Goal: Communication & Community: Participate in discussion

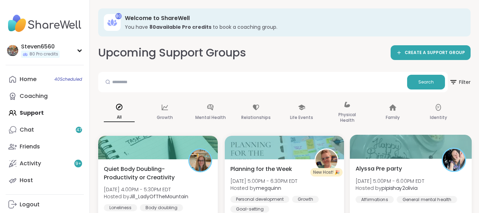
click at [410, 172] on div "Alyssa Pre party Sat, Sep 13 | 5:00PM - 6:00PM EDT Hosted by pipishay2olivia Af…" at bounding box center [411, 183] width 111 height 39
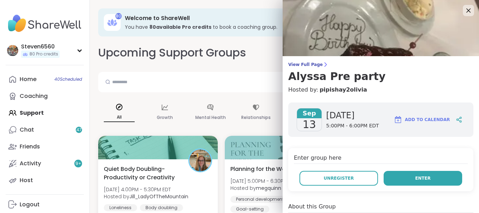
click at [408, 175] on button "Enter" at bounding box center [423, 178] width 79 height 15
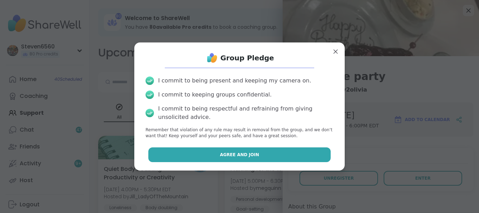
click at [277, 153] on button "Agree and Join" at bounding box center [239, 154] width 183 height 15
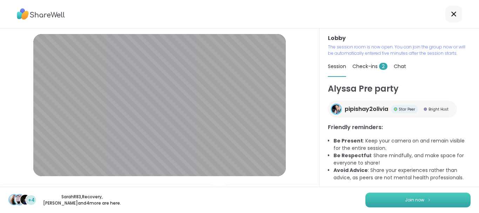
click at [422, 198] on span "Join now" at bounding box center [414, 200] width 19 height 6
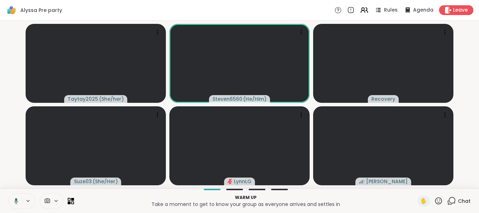
click at [26, 198] on div at bounding box center [21, 200] width 27 height 15
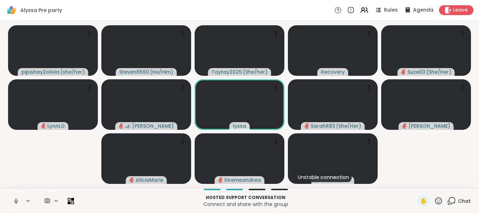
click at [16, 201] on icon at bounding box center [16, 200] width 2 height 3
click at [16, 201] on icon at bounding box center [16, 201] width 5 height 5
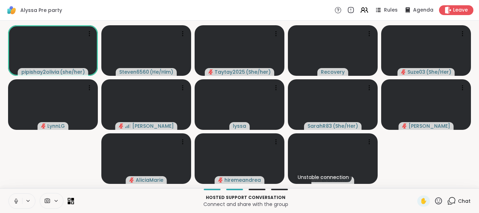
click at [20, 197] on button at bounding box center [15, 201] width 13 height 15
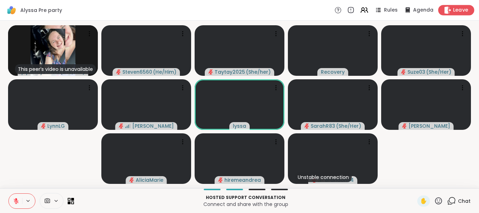
click at [461, 10] on span "Leave" at bounding box center [460, 10] width 15 height 7
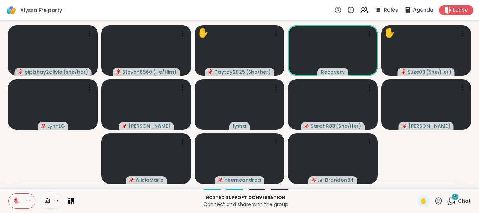
click at [391, 8] on span "Rules" at bounding box center [391, 10] width 14 height 7
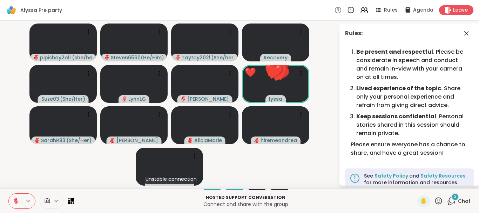
click at [16, 199] on icon at bounding box center [16, 199] width 2 height 3
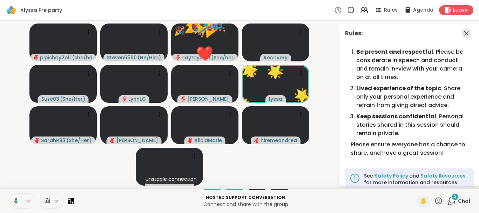
click at [466, 32] on icon at bounding box center [466, 33] width 8 height 8
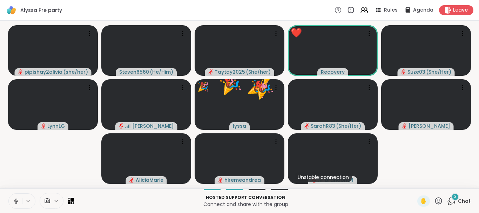
click at [18, 201] on icon at bounding box center [16, 201] width 6 height 6
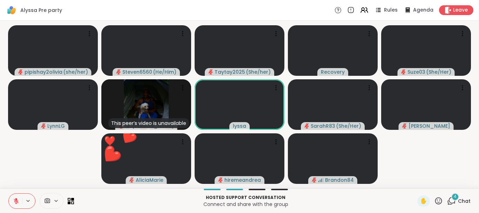
click at [438, 200] on icon at bounding box center [438, 200] width 7 height 7
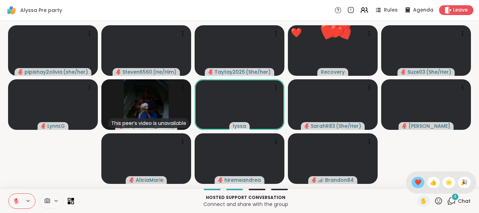
click at [415, 182] on span "❤️" at bounding box center [418, 182] width 7 height 8
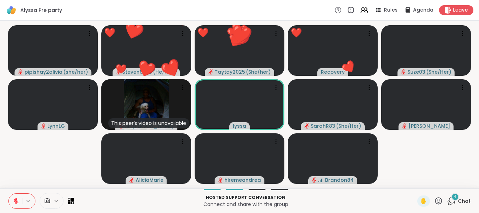
click at [435, 199] on icon at bounding box center [438, 200] width 9 height 9
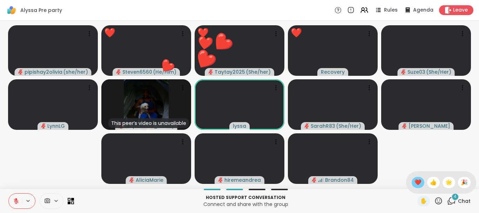
click at [418, 180] on span "❤️" at bounding box center [418, 182] width 7 height 8
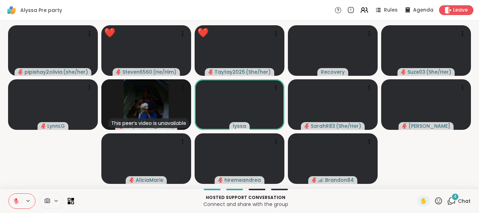
click at [437, 200] on icon at bounding box center [438, 200] width 9 height 9
click at [417, 181] on span "❤️" at bounding box center [418, 182] width 7 height 8
click at [437, 201] on icon at bounding box center [438, 200] width 9 height 9
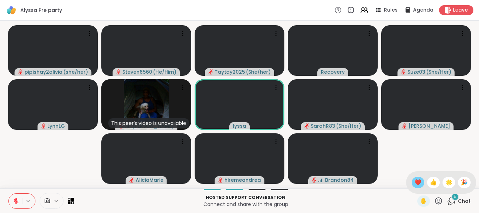
click at [419, 185] on span "❤️" at bounding box center [418, 182] width 7 height 8
click at [438, 198] on icon at bounding box center [438, 200] width 7 height 7
click at [416, 179] on span "❤️" at bounding box center [418, 182] width 7 height 8
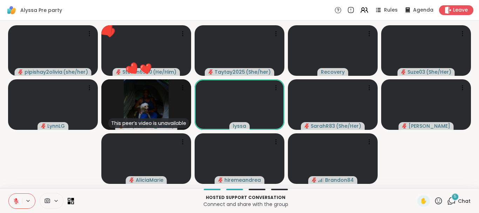
click at [438, 201] on icon at bounding box center [438, 200] width 9 height 9
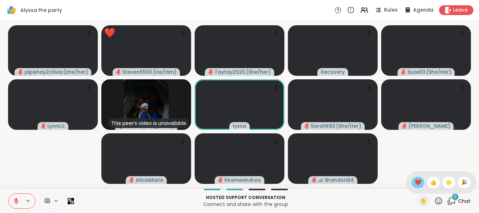
click at [417, 181] on span "❤️" at bounding box center [418, 182] width 7 height 8
click at [440, 201] on icon at bounding box center [438, 200] width 9 height 9
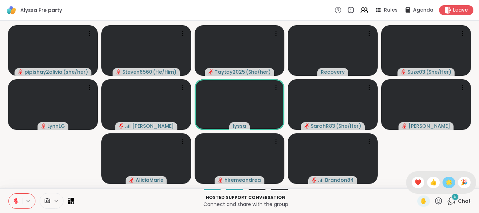
click at [452, 181] on span "🌟" at bounding box center [449, 182] width 7 height 8
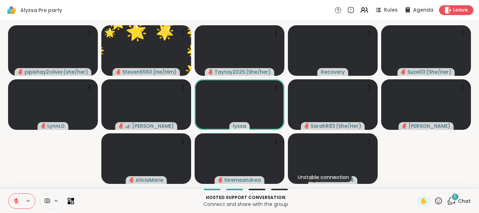
click at [439, 200] on icon at bounding box center [438, 200] width 9 height 9
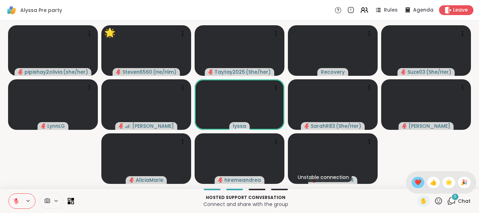
click at [417, 184] on span "❤️" at bounding box center [418, 182] width 7 height 8
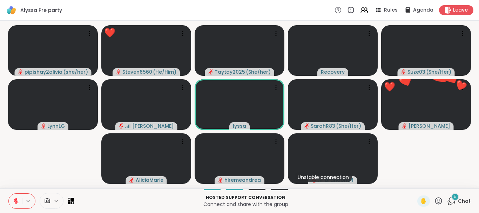
click at [439, 199] on icon at bounding box center [438, 200] width 9 height 9
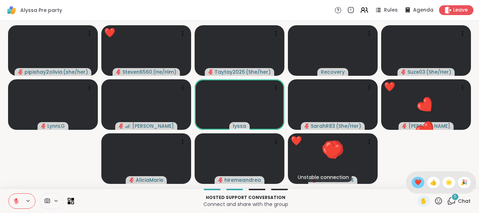
click at [415, 182] on span "❤️" at bounding box center [418, 182] width 7 height 8
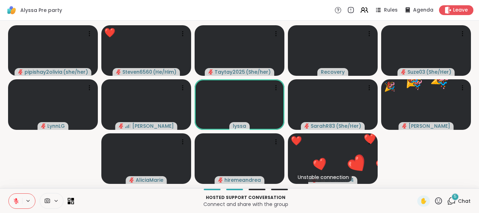
click at [437, 198] on icon at bounding box center [438, 200] width 9 height 9
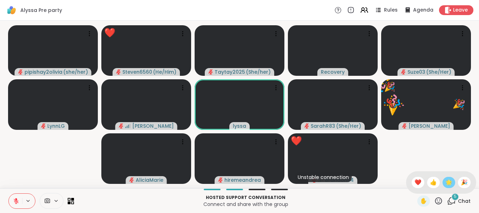
click at [449, 181] on span "🌟" at bounding box center [449, 182] width 7 height 8
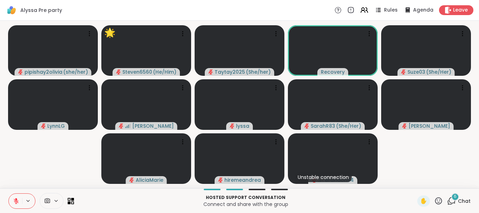
click at [437, 198] on icon at bounding box center [438, 200] width 7 height 7
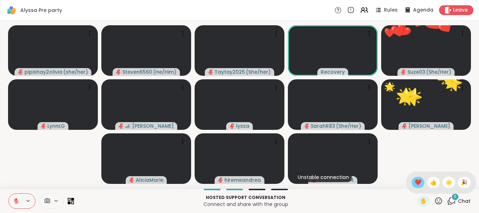
click at [419, 180] on span "❤️" at bounding box center [418, 182] width 7 height 8
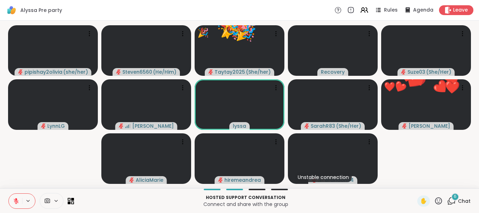
click at [15, 202] on icon at bounding box center [16, 201] width 5 height 5
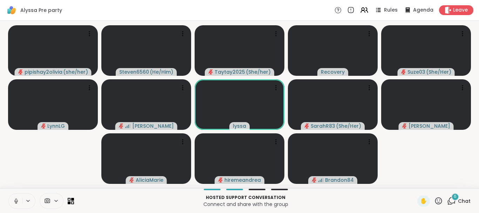
click at [437, 201] on icon at bounding box center [438, 200] width 9 height 9
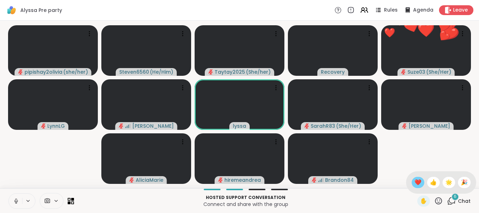
click at [418, 181] on span "❤️" at bounding box center [418, 182] width 7 height 8
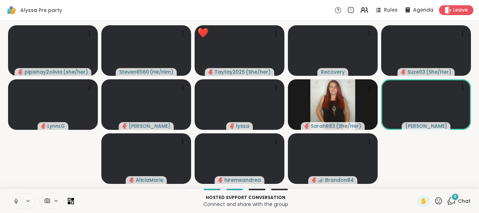
click at [441, 199] on icon at bounding box center [438, 200] width 9 height 9
click at [417, 181] on span "❤️" at bounding box center [418, 182] width 7 height 8
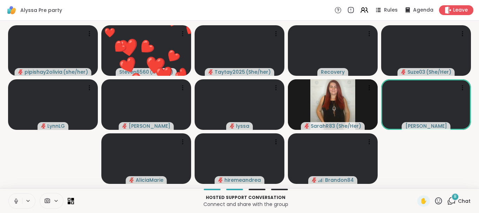
click at [441, 197] on icon at bounding box center [438, 200] width 9 height 9
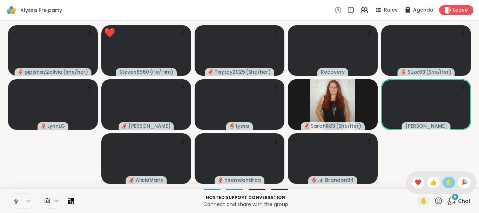
click at [446, 182] on span "🌟" at bounding box center [449, 182] width 7 height 8
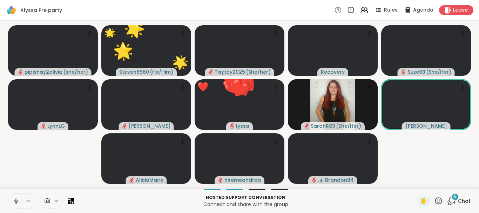
click at [439, 196] on icon at bounding box center [438, 200] width 9 height 9
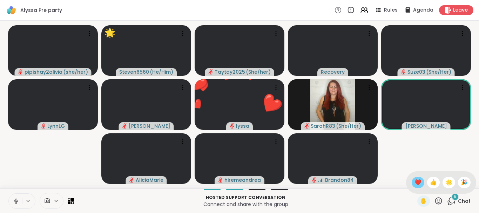
click at [419, 180] on span "❤️" at bounding box center [418, 182] width 7 height 8
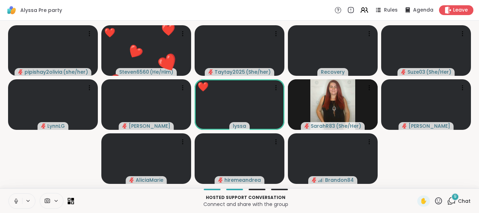
click at [438, 197] on icon at bounding box center [438, 200] width 9 height 9
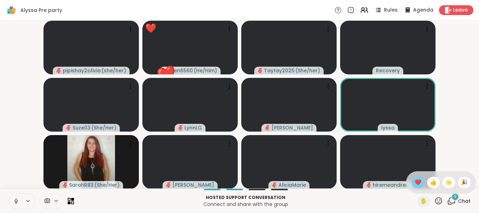
click at [416, 182] on span "❤️" at bounding box center [418, 182] width 7 height 8
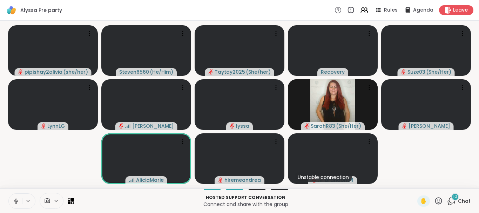
click at [437, 198] on icon at bounding box center [438, 200] width 7 height 7
click at [419, 178] on div "❤️" at bounding box center [418, 182] width 13 height 11
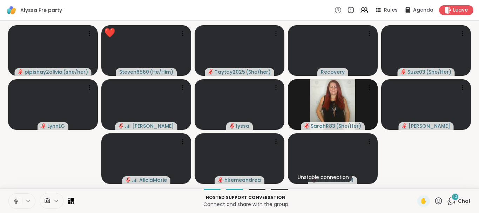
click at [438, 200] on icon at bounding box center [438, 200] width 7 height 7
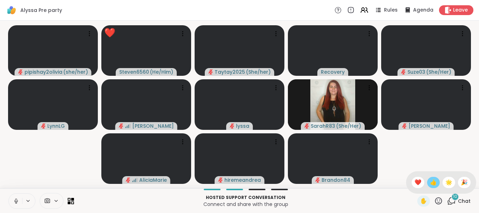
click at [433, 187] on div "👍" at bounding box center [433, 182] width 13 height 11
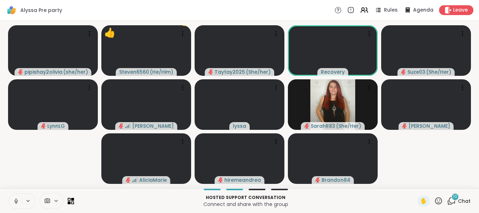
click at [438, 202] on icon at bounding box center [438, 200] width 9 height 9
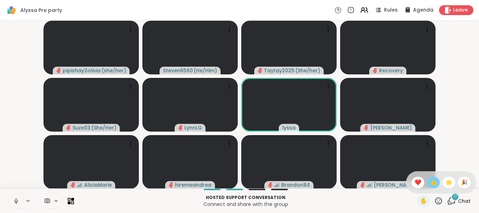
click at [431, 185] on span "👍" at bounding box center [433, 182] width 7 height 8
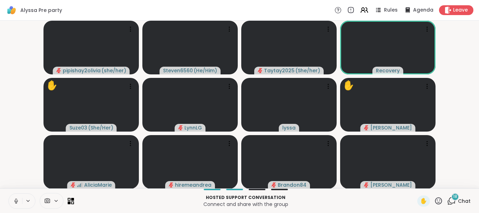
click at [440, 198] on icon at bounding box center [438, 200] width 9 height 9
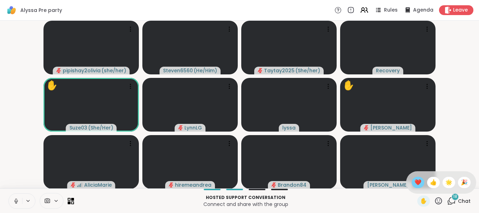
click at [415, 185] on span "❤️" at bounding box center [418, 182] width 7 height 8
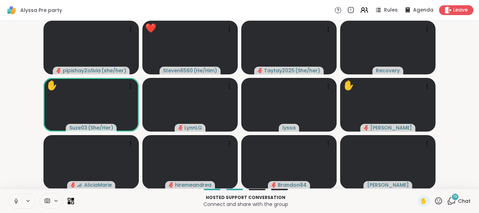
click at [437, 201] on icon at bounding box center [438, 200] width 9 height 9
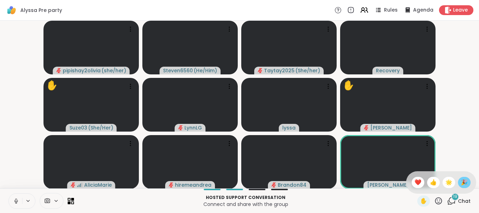
click at [464, 182] on span "🎉" at bounding box center [464, 182] width 7 height 8
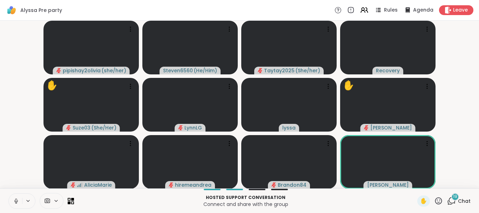
click at [440, 201] on icon at bounding box center [438, 200] width 9 height 9
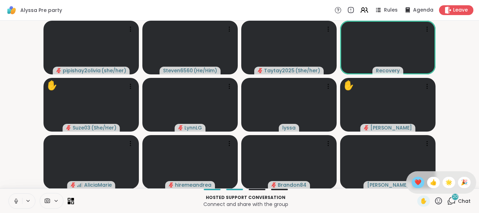
click at [419, 184] on span "❤️" at bounding box center [418, 182] width 7 height 8
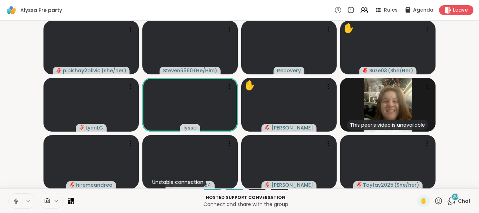
click at [438, 200] on icon at bounding box center [438, 200] width 7 height 7
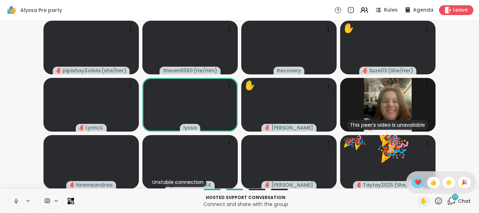
click at [417, 184] on span "❤️" at bounding box center [418, 182] width 7 height 8
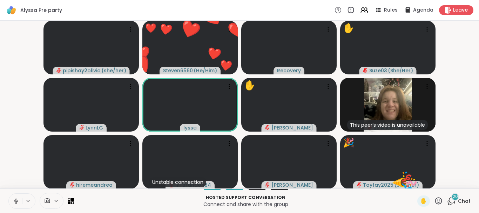
click at [439, 199] on icon at bounding box center [438, 200] width 9 height 9
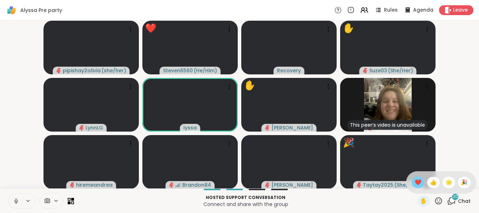
click at [416, 185] on span "❤️" at bounding box center [418, 182] width 7 height 8
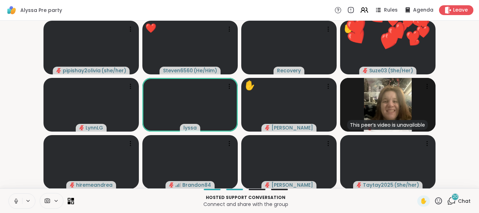
click at [436, 199] on icon at bounding box center [438, 200] width 9 height 9
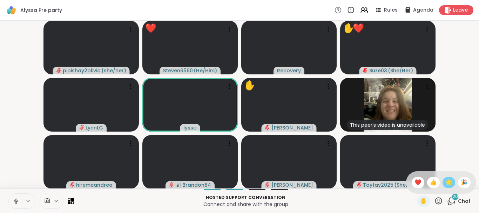
click at [447, 181] on span "🌟" at bounding box center [449, 182] width 7 height 8
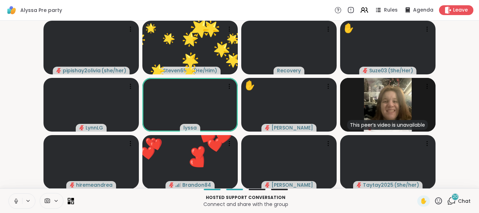
click at [439, 200] on icon at bounding box center [438, 200] width 9 height 9
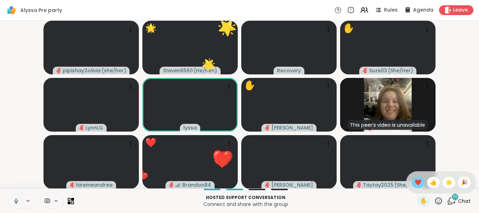
click at [417, 183] on span "❤️" at bounding box center [418, 182] width 7 height 8
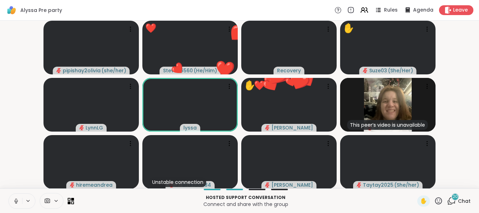
click at [440, 200] on icon at bounding box center [438, 200] width 9 height 9
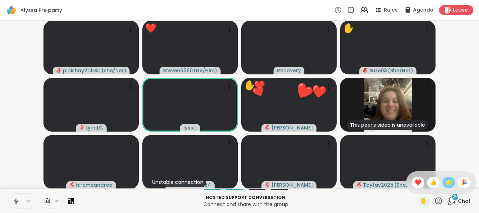
click at [447, 181] on span "🌟" at bounding box center [449, 182] width 7 height 8
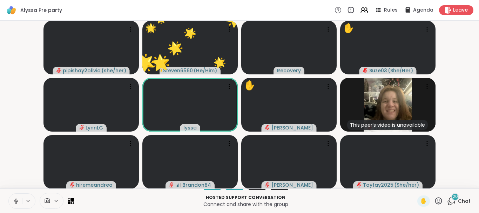
click at [441, 199] on icon at bounding box center [438, 200] width 9 height 9
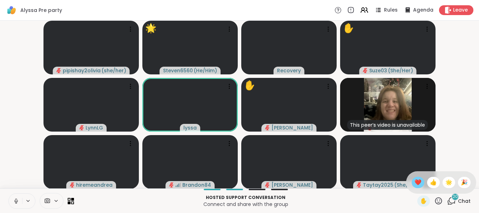
click at [417, 185] on span "❤️" at bounding box center [418, 182] width 7 height 8
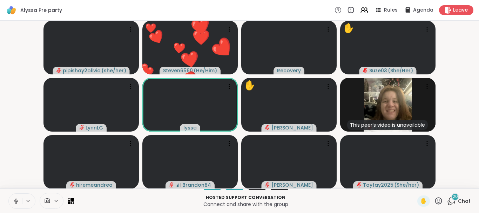
click at [439, 199] on icon at bounding box center [438, 200] width 9 height 9
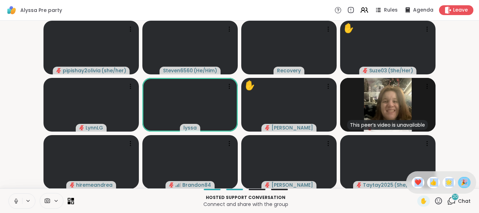
drag, startPoint x: 415, startPoint y: 182, endPoint x: 466, endPoint y: 183, distance: 50.9
click at [466, 183] on div "✋ ❤️ 👍 🌟 🎉" at bounding box center [441, 182] width 70 height 22
click at [466, 183] on video-player-container "pipishay2olivia ( she/her ) Steven6560 ( He/Him ) Recovery ✋ Suze03 ( She/Her )…" at bounding box center [239, 105] width 471 height 162
click at [464, 184] on video-player-container "pipishay2olivia ( she/her ) Steven6560 ( He/Him ) Recovery ✋ Suze03 ( She/Her )…" at bounding box center [239, 105] width 471 height 162
click at [438, 200] on icon at bounding box center [438, 200] width 7 height 7
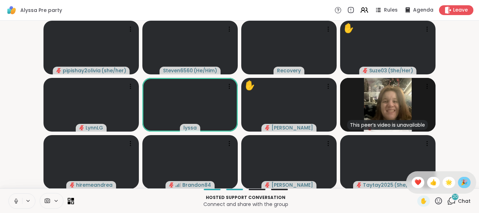
click at [461, 182] on span "🎉" at bounding box center [464, 182] width 7 height 8
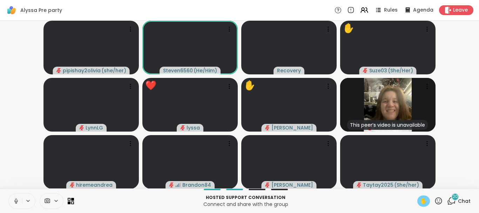
click at [427, 198] on span "✋" at bounding box center [423, 201] width 7 height 8
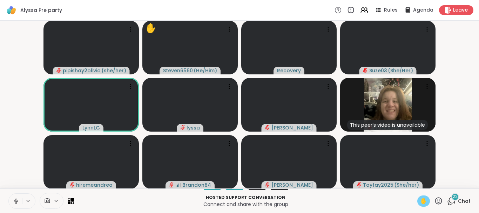
click at [439, 200] on icon at bounding box center [438, 200] width 9 height 9
click at [418, 182] on span "❤️" at bounding box center [418, 182] width 7 height 8
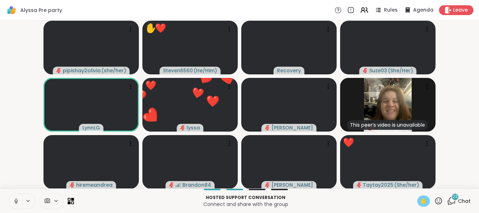
click at [438, 199] on icon at bounding box center [438, 200] width 9 height 9
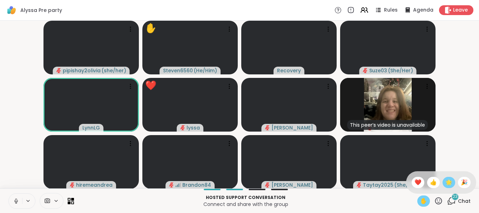
click at [447, 179] on span "🌟" at bounding box center [449, 182] width 7 height 8
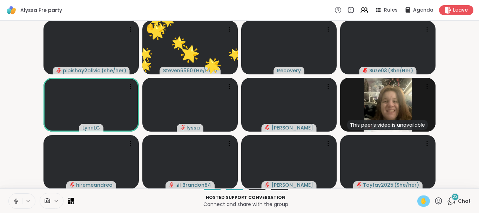
click at [439, 199] on icon at bounding box center [438, 200] width 9 height 9
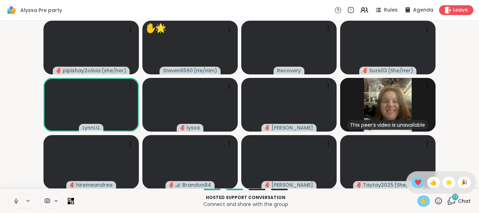
click at [417, 183] on span "❤️" at bounding box center [418, 182] width 7 height 8
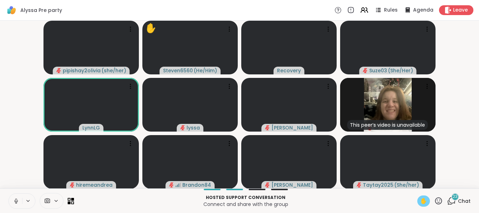
click at [438, 200] on icon at bounding box center [438, 200] width 7 height 7
click at [446, 181] on span "🌟" at bounding box center [449, 182] width 7 height 8
click at [440, 200] on icon at bounding box center [438, 200] width 9 height 9
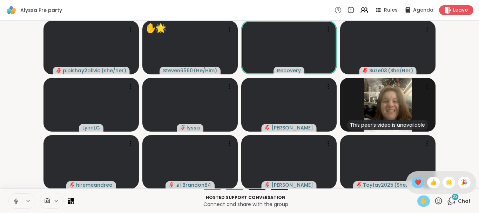
click at [415, 180] on span "❤️" at bounding box center [418, 182] width 7 height 8
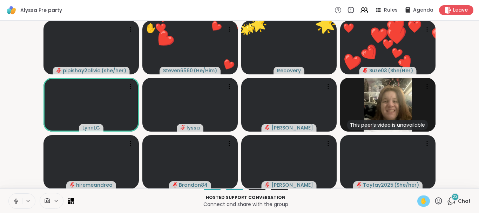
click at [437, 199] on icon at bounding box center [438, 200] width 9 height 9
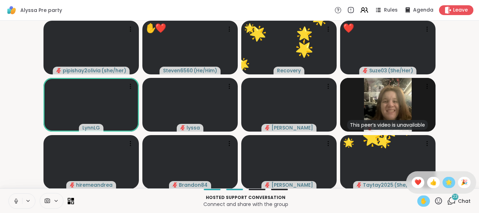
click at [447, 182] on span "🌟" at bounding box center [449, 182] width 7 height 8
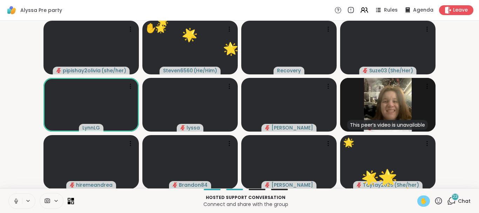
click at [440, 202] on icon at bounding box center [438, 200] width 7 height 7
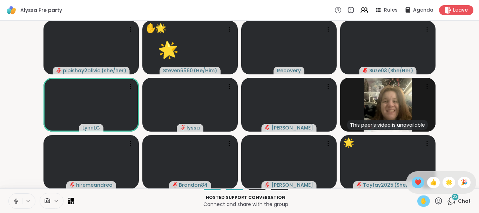
click at [418, 180] on span "❤️" at bounding box center [418, 182] width 7 height 8
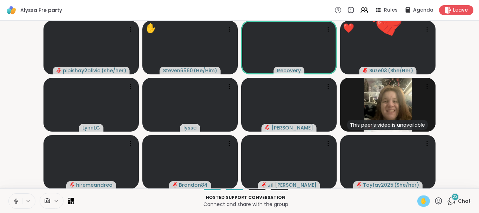
click at [438, 198] on icon at bounding box center [438, 200] width 9 height 9
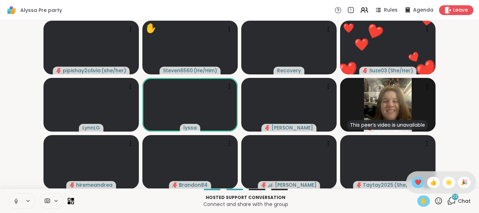
click at [415, 180] on span "❤️" at bounding box center [418, 182] width 7 height 8
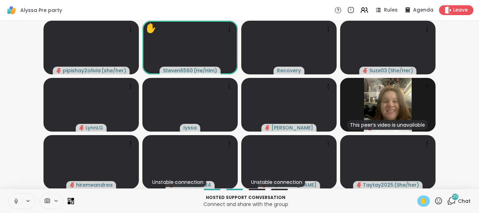
click at [424, 201] on span "✋" at bounding box center [423, 201] width 7 height 8
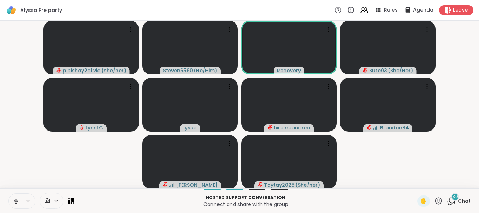
click at [438, 199] on icon at bounding box center [438, 200] width 9 height 9
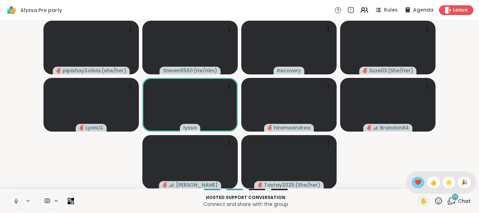
click at [420, 178] on div "❤️" at bounding box center [418, 182] width 13 height 11
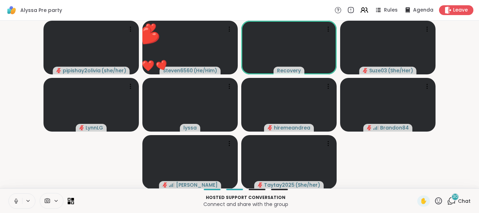
click at [439, 199] on icon at bounding box center [438, 200] width 9 height 9
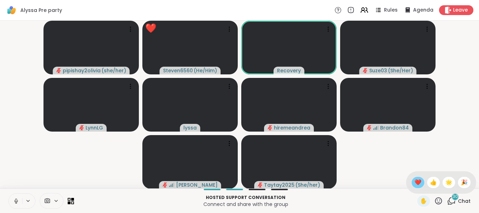
click at [417, 183] on span "❤️" at bounding box center [418, 182] width 7 height 8
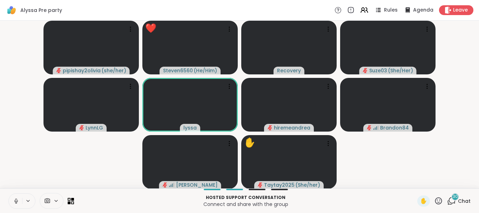
click at [436, 200] on icon at bounding box center [438, 200] width 7 height 7
click at [417, 183] on span "❤️" at bounding box center [418, 182] width 7 height 8
click at [438, 198] on icon at bounding box center [438, 200] width 7 height 7
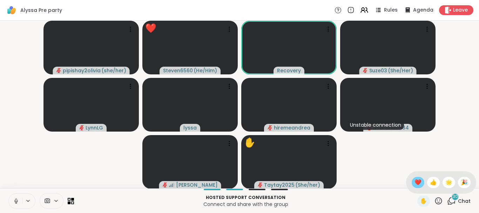
click at [417, 179] on span "❤️" at bounding box center [418, 182] width 7 height 8
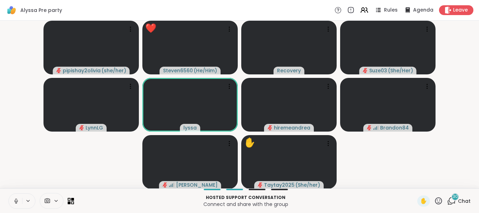
click at [441, 200] on icon at bounding box center [438, 200] width 9 height 9
click at [446, 183] on span "🌟" at bounding box center [449, 182] width 7 height 8
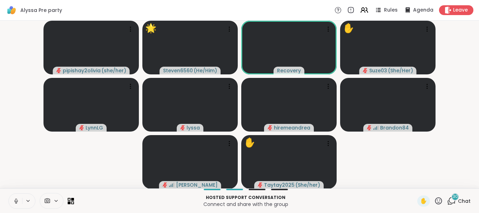
click at [437, 202] on icon at bounding box center [438, 200] width 9 height 9
click at [415, 180] on span "❤️" at bounding box center [418, 182] width 7 height 8
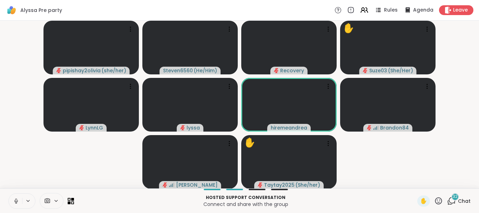
click at [438, 201] on icon at bounding box center [438, 200] width 9 height 9
click at [415, 182] on span "❤️" at bounding box center [418, 182] width 7 height 8
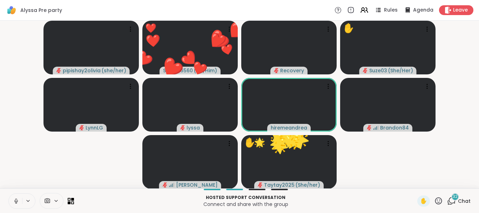
click at [436, 199] on icon at bounding box center [438, 200] width 9 height 9
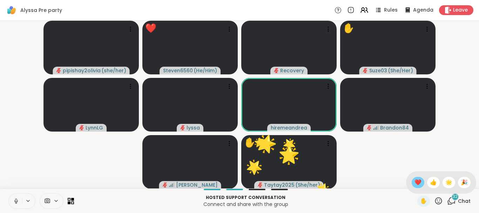
click at [418, 180] on span "❤️" at bounding box center [418, 182] width 7 height 8
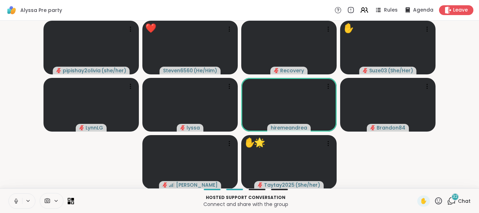
click at [437, 201] on icon at bounding box center [438, 200] width 9 height 9
click at [415, 184] on span "❤️" at bounding box center [418, 182] width 7 height 8
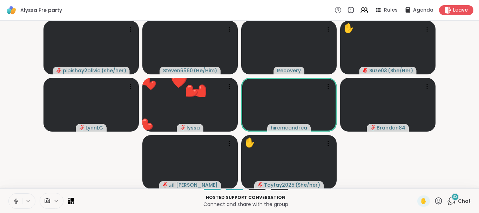
click at [438, 199] on icon at bounding box center [438, 200] width 9 height 9
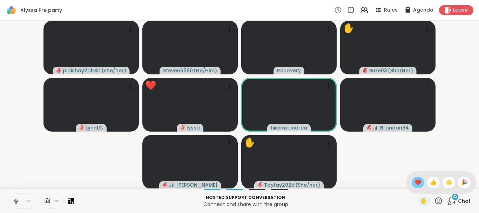
click at [416, 182] on span "❤️" at bounding box center [418, 182] width 7 height 8
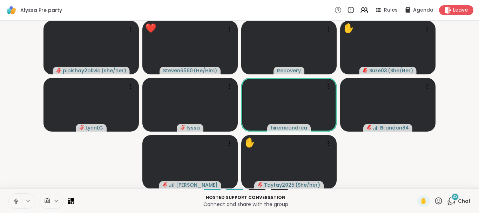
click at [438, 198] on icon at bounding box center [438, 200] width 7 height 7
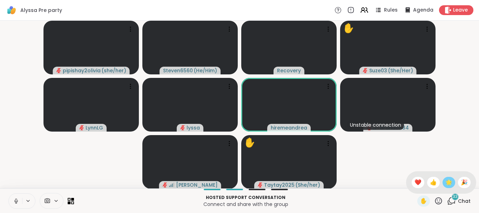
click at [443, 184] on div "🌟" at bounding box center [449, 182] width 13 height 11
click at [440, 201] on icon at bounding box center [438, 200] width 9 height 9
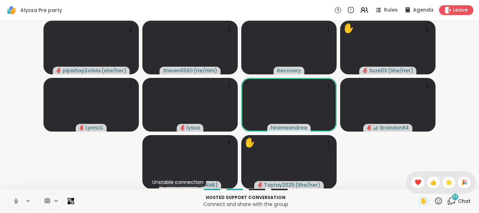
click at [438, 202] on icon at bounding box center [438, 200] width 7 height 7
click at [442, 198] on icon at bounding box center [438, 200] width 9 height 9
click at [417, 184] on span "❤️" at bounding box center [418, 182] width 7 height 8
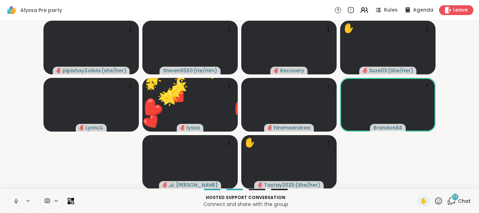
click at [441, 198] on icon at bounding box center [438, 200] width 7 height 7
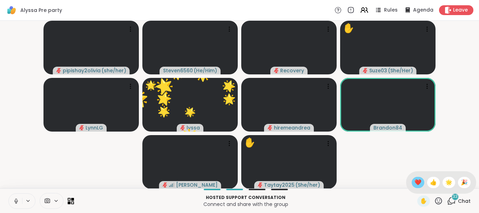
click at [415, 178] on span "❤️" at bounding box center [418, 182] width 7 height 8
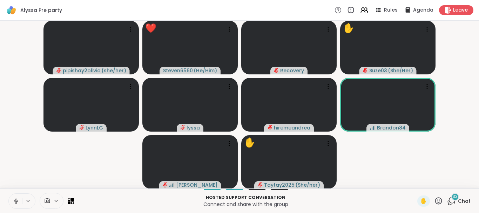
click at [437, 203] on icon at bounding box center [438, 200] width 9 height 9
click at [415, 180] on span "❤️" at bounding box center [418, 182] width 7 height 8
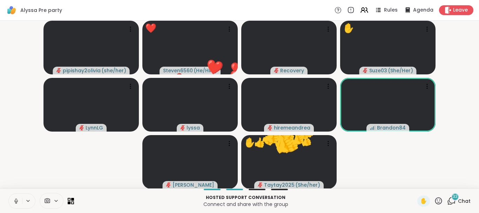
click at [438, 199] on icon at bounding box center [438, 200] width 9 height 9
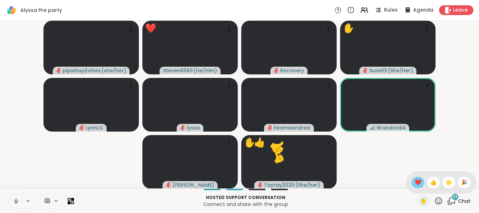
click at [415, 178] on div "❤️" at bounding box center [418, 182] width 13 height 11
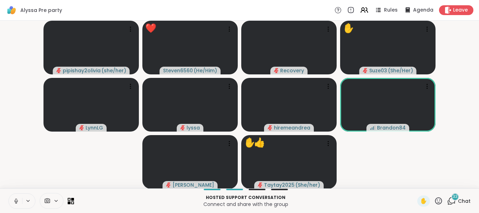
click at [436, 198] on icon at bounding box center [438, 200] width 9 height 9
click at [446, 181] on span "🌟" at bounding box center [449, 182] width 7 height 8
click at [438, 198] on icon at bounding box center [438, 200] width 7 height 7
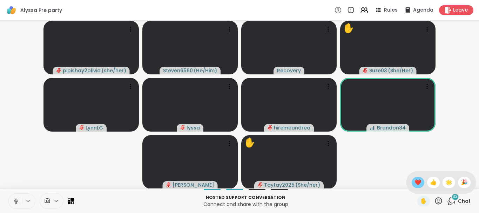
click at [418, 182] on span "❤️" at bounding box center [418, 182] width 7 height 8
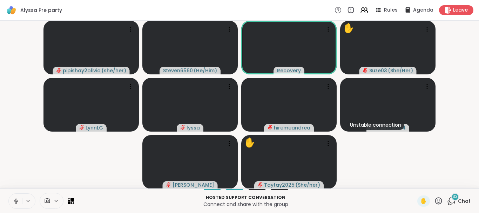
click at [439, 200] on icon at bounding box center [438, 200] width 9 height 9
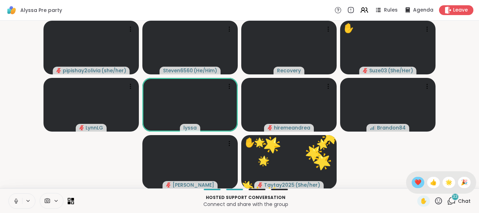
click at [419, 177] on div "❤️" at bounding box center [418, 182] width 13 height 11
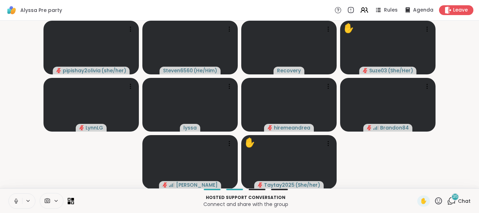
click at [440, 199] on icon at bounding box center [438, 200] width 9 height 9
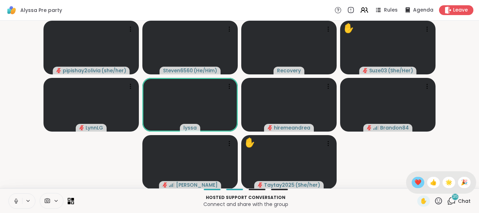
click at [415, 180] on span "❤️" at bounding box center [418, 182] width 7 height 8
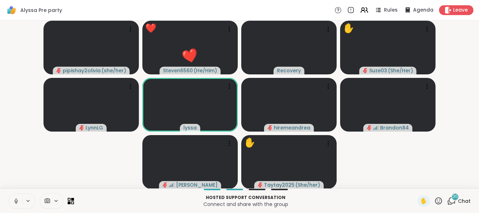
click at [438, 201] on icon at bounding box center [438, 200] width 9 height 9
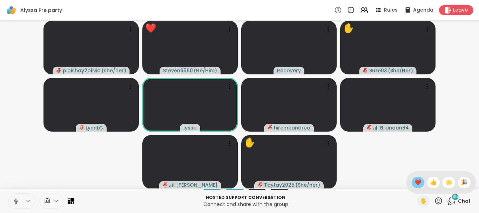
click at [417, 183] on span "❤️" at bounding box center [418, 182] width 7 height 8
click at [438, 199] on icon at bounding box center [438, 200] width 9 height 9
click at [446, 185] on span "🌟" at bounding box center [449, 182] width 7 height 8
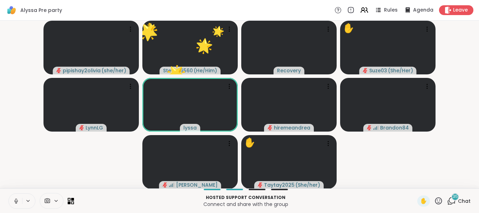
click at [438, 199] on icon at bounding box center [438, 200] width 9 height 9
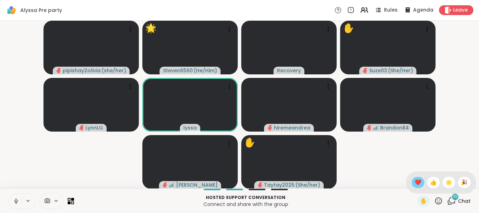
click at [415, 181] on span "❤️" at bounding box center [418, 182] width 7 height 8
click at [436, 201] on icon at bounding box center [438, 200] width 7 height 7
click at [448, 184] on span "🌟" at bounding box center [449, 182] width 7 height 8
click at [438, 199] on icon at bounding box center [438, 200] width 9 height 9
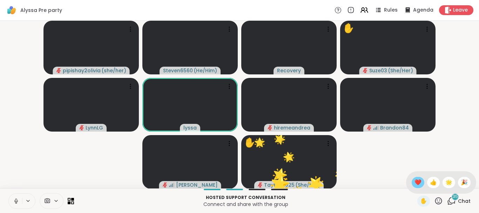
click at [418, 180] on span "❤️" at bounding box center [418, 182] width 7 height 8
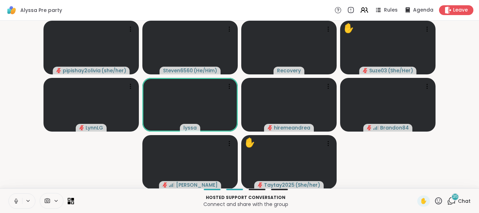
click at [437, 201] on icon at bounding box center [438, 200] width 9 height 9
click at [417, 185] on span "❤️" at bounding box center [418, 182] width 7 height 8
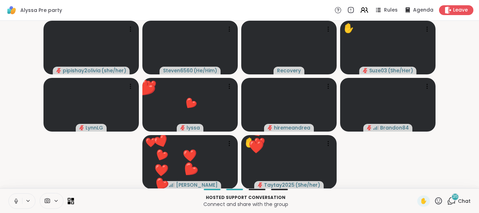
click at [438, 198] on icon at bounding box center [438, 200] width 7 height 7
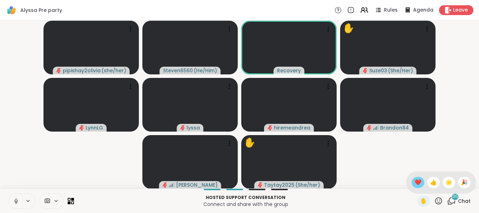
click at [417, 182] on span "❤️" at bounding box center [418, 182] width 7 height 8
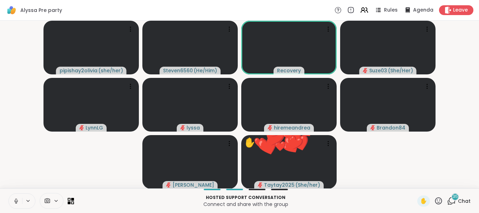
click at [439, 198] on icon at bounding box center [438, 200] width 7 height 7
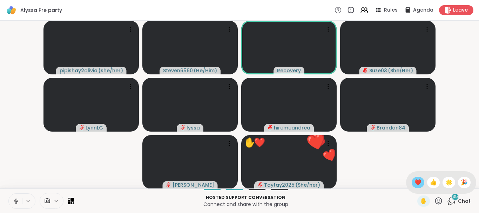
click at [412, 182] on div "❤️" at bounding box center [418, 182] width 13 height 11
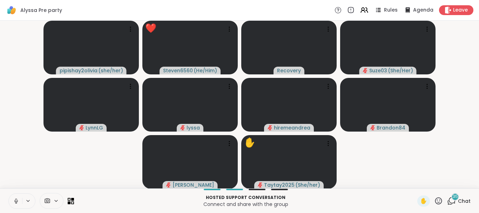
click at [453, 200] on icon at bounding box center [451, 200] width 9 height 9
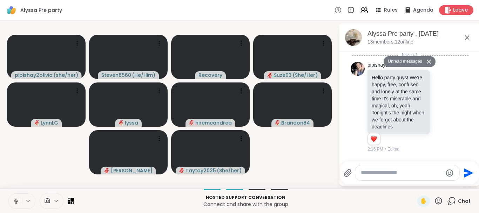
scroll to position [3697, 0]
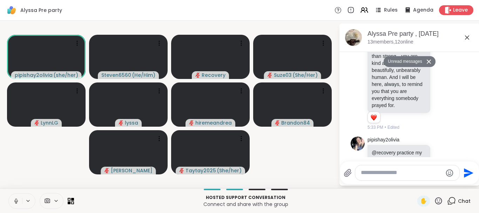
click at [394, 191] on div "Brandon84 my connection is really slow 1 1 5:33 PM • Edited" at bounding box center [400, 215] width 64 height 49
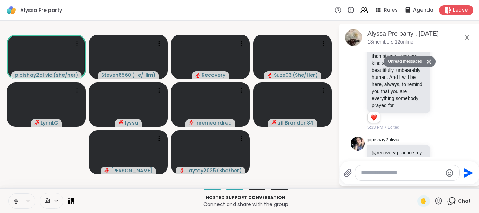
click at [441, 201] on icon at bounding box center [438, 200] width 9 height 9
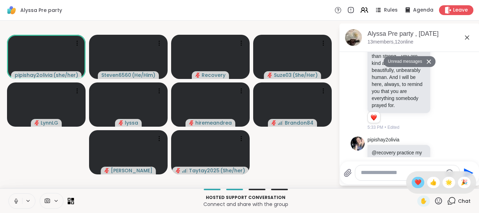
click at [418, 182] on span "❤️" at bounding box center [418, 182] width 7 height 8
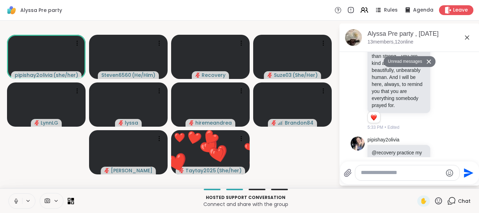
click at [418, 60] on button "Unread messages" at bounding box center [404, 61] width 40 height 11
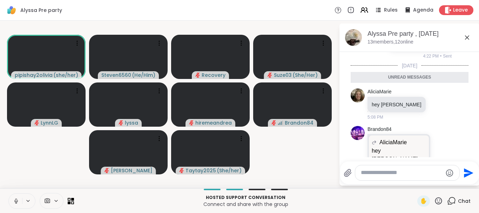
click at [474, 164] on div "Send" at bounding box center [409, 172] width 139 height 23
click at [471, 151] on li "Brandon84 [PERSON_NAME] hey [PERSON_NAME] hey [PERSON_NAME] whut up Girl [DEMOG…" at bounding box center [409, 158] width 127 height 70
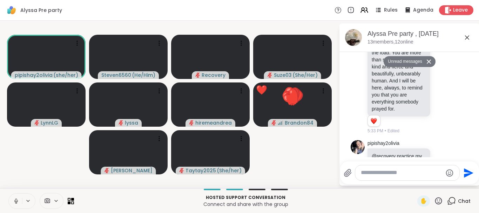
scroll to position [3697, 0]
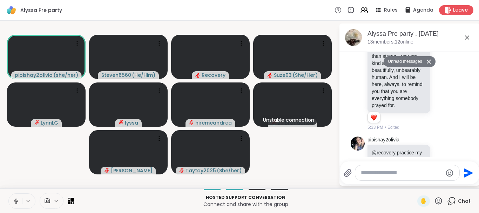
click at [438, 198] on icon at bounding box center [438, 200] width 7 height 7
click at [414, 177] on div "❤️" at bounding box center [418, 182] width 13 height 11
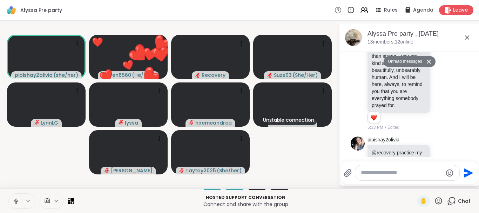
click at [438, 199] on icon at bounding box center [438, 200] width 9 height 9
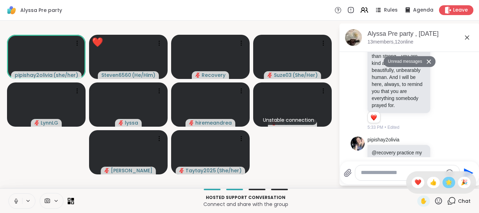
click at [448, 180] on span "🌟" at bounding box center [449, 182] width 7 height 8
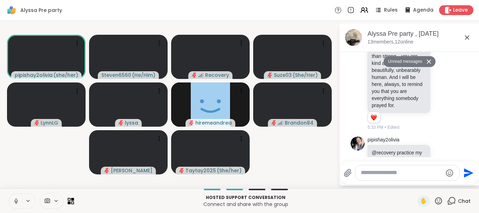
click at [436, 204] on icon at bounding box center [438, 200] width 9 height 9
click at [417, 184] on span "❤️" at bounding box center [418, 182] width 7 height 8
click at [439, 201] on icon at bounding box center [438, 200] width 9 height 9
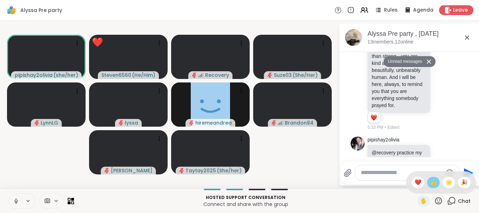
click at [433, 183] on span "👍" at bounding box center [433, 182] width 7 height 8
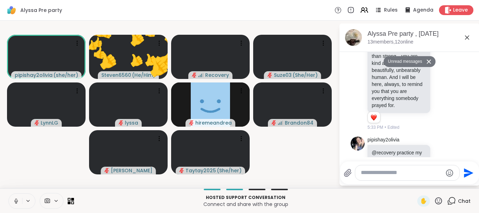
click at [440, 198] on icon at bounding box center [438, 200] width 7 height 7
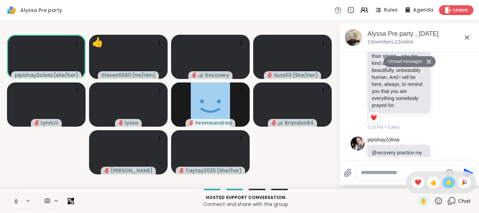
click at [447, 183] on span "🌟" at bounding box center [449, 182] width 7 height 8
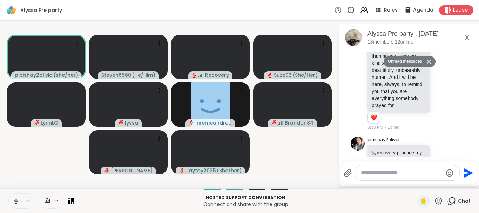
click at [437, 202] on icon at bounding box center [438, 200] width 7 height 7
click at [417, 184] on span "❤️" at bounding box center [418, 182] width 7 height 8
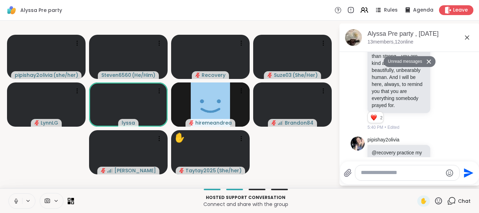
click at [441, 201] on icon at bounding box center [438, 200] width 9 height 9
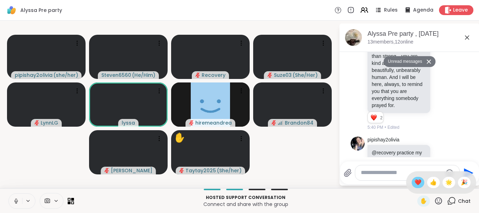
click at [417, 180] on span "❤️" at bounding box center [418, 182] width 7 height 8
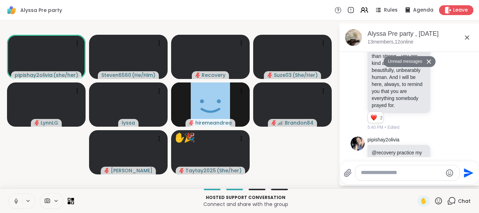
click at [438, 199] on icon at bounding box center [438, 200] width 9 height 9
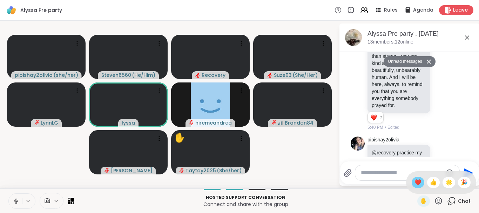
click at [419, 181] on span "❤️" at bounding box center [418, 182] width 7 height 8
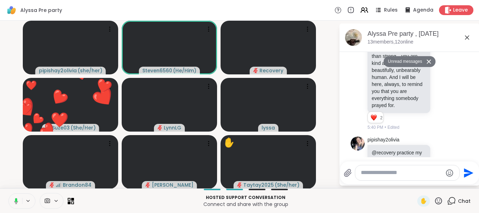
click at [437, 203] on icon at bounding box center [438, 200] width 9 height 9
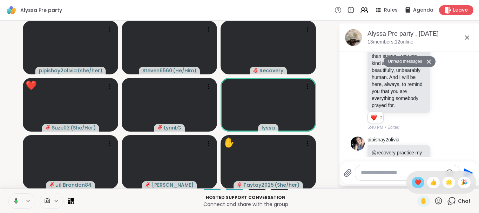
click at [418, 186] on span "❤️" at bounding box center [418, 182] width 7 height 8
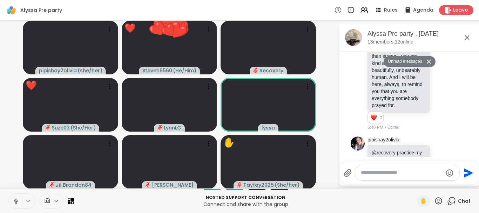
click at [418, 186] on div "pipishay2olivia ( she/her ) ❤️ Steven6560 ( He/Him ) ❤️ ❤️ ❤️ ❤️ ❤️ ❤️ ❤️ ❤️ ❤️…" at bounding box center [239, 105] width 479 height 168
click at [439, 200] on icon at bounding box center [438, 200] width 9 height 9
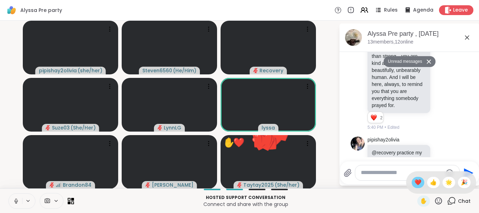
click at [416, 180] on span "❤️" at bounding box center [418, 182] width 7 height 8
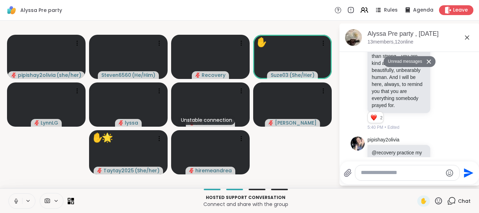
click at [436, 201] on icon at bounding box center [438, 200] width 7 height 7
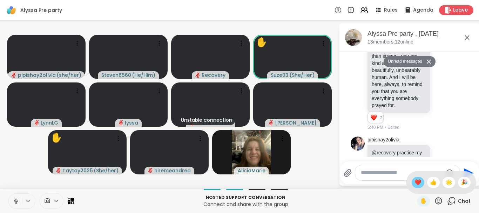
click at [417, 182] on span "❤️" at bounding box center [418, 182] width 7 height 8
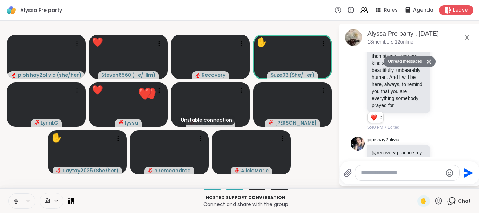
click at [434, 198] on div "✋" at bounding box center [431, 200] width 26 height 11
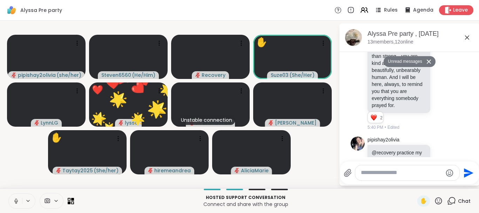
click at [438, 199] on icon at bounding box center [438, 200] width 9 height 9
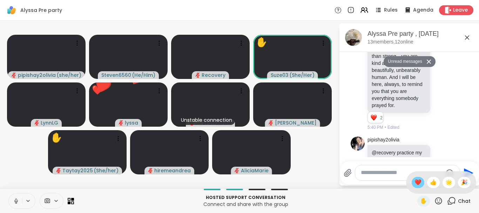
click at [419, 182] on span "❤️" at bounding box center [418, 182] width 7 height 8
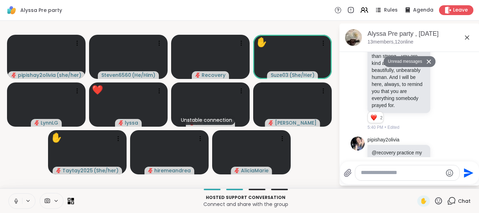
click at [439, 197] on icon at bounding box center [438, 200] width 9 height 9
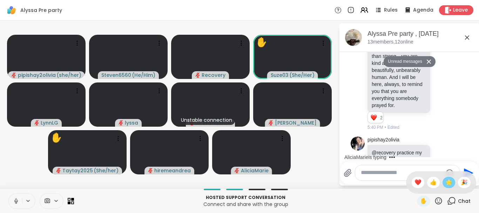
click at [447, 183] on span "🌟" at bounding box center [449, 182] width 7 height 8
click at [439, 198] on icon at bounding box center [438, 200] width 7 height 7
click at [417, 182] on span "❤️" at bounding box center [418, 182] width 7 height 8
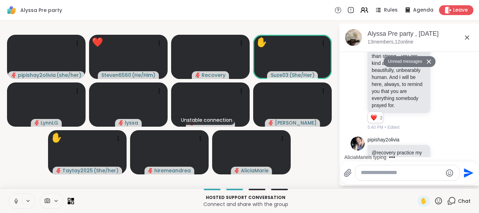
scroll to position [3742, 0]
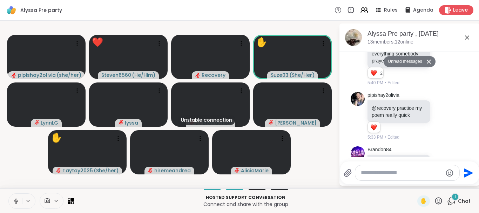
click at [438, 197] on icon at bounding box center [438, 200] width 9 height 9
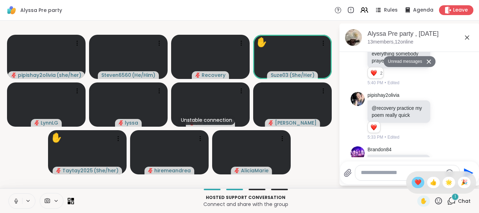
click at [415, 180] on span "❤️" at bounding box center [418, 182] width 7 height 8
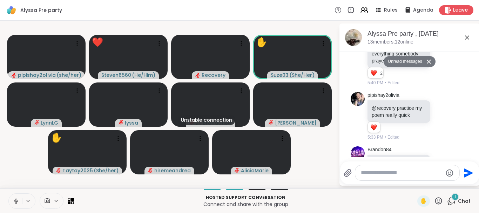
click at [439, 199] on icon at bounding box center [438, 200] width 9 height 9
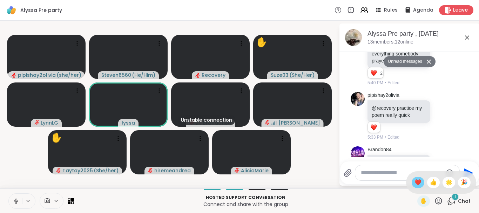
scroll to position [3752, 0]
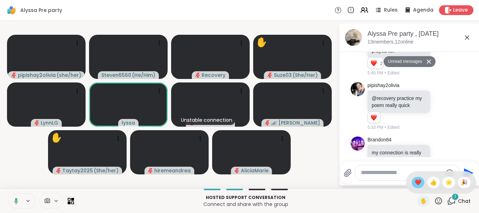
click at [417, 184] on span "❤️" at bounding box center [418, 182] width 7 height 8
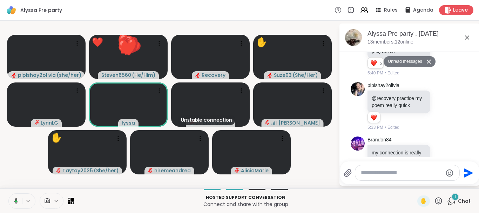
click at [417, 184] on div "Send" at bounding box center [409, 172] width 139 height 23
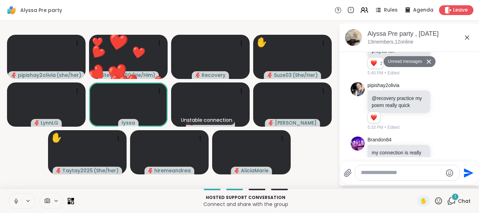
click at [438, 200] on icon at bounding box center [438, 200] width 7 height 7
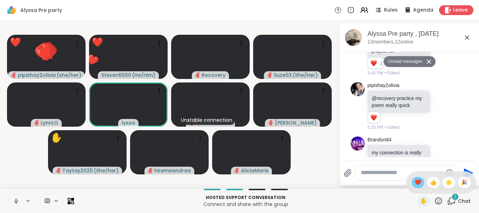
click at [419, 182] on span "❤️" at bounding box center [418, 182] width 7 height 8
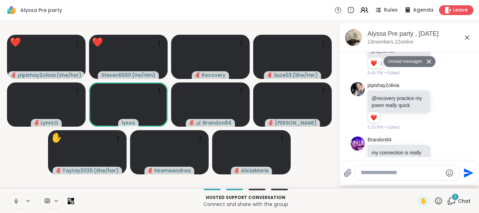
click at [438, 200] on icon at bounding box center [438, 200] width 7 height 7
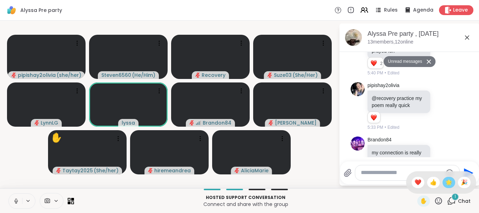
click at [447, 183] on span "🌟" at bounding box center [449, 182] width 7 height 8
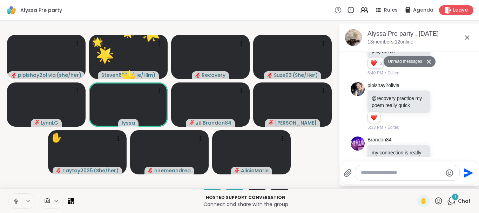
click at [437, 198] on icon at bounding box center [438, 200] width 9 height 9
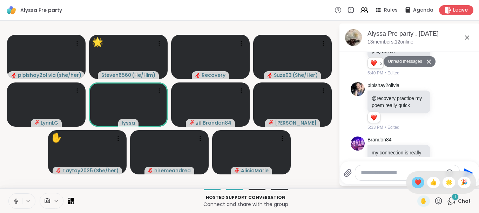
click at [415, 179] on span "❤️" at bounding box center [418, 182] width 7 height 8
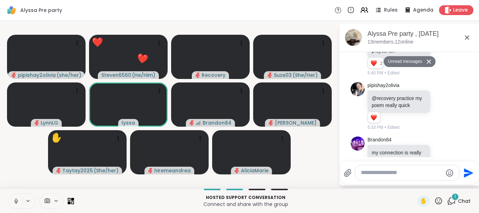
click at [438, 198] on icon at bounding box center [438, 200] width 9 height 9
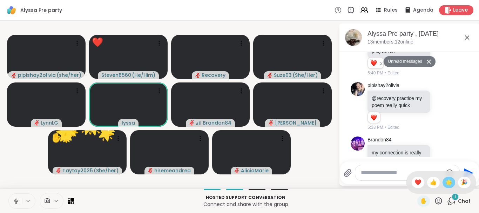
click at [448, 178] on span "🌟" at bounding box center [449, 182] width 7 height 8
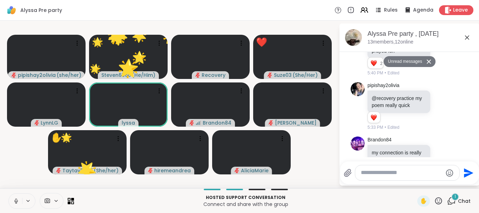
click at [439, 197] on icon at bounding box center [438, 200] width 9 height 9
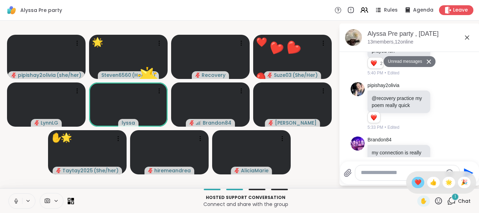
click at [415, 182] on span "❤️" at bounding box center [418, 182] width 7 height 8
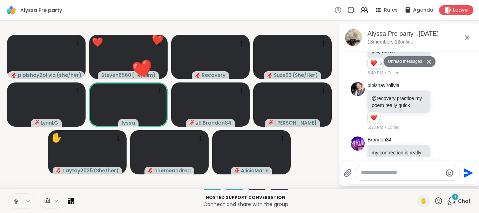
click at [437, 198] on icon at bounding box center [438, 200] width 9 height 9
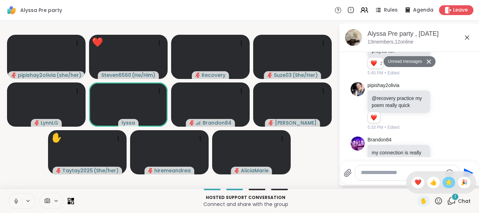
click at [447, 183] on span "🌟" at bounding box center [449, 182] width 7 height 8
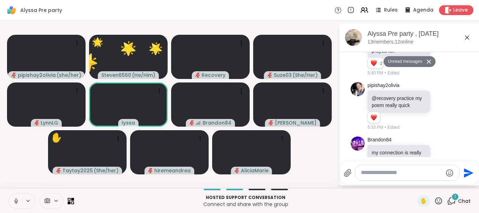
click at [439, 198] on icon at bounding box center [438, 200] width 7 height 7
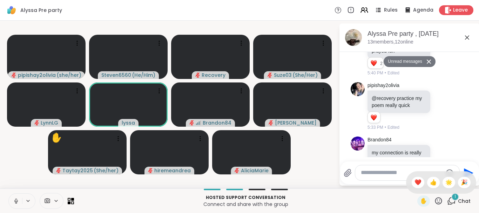
click at [454, 196] on div "1" at bounding box center [456, 197] width 8 height 8
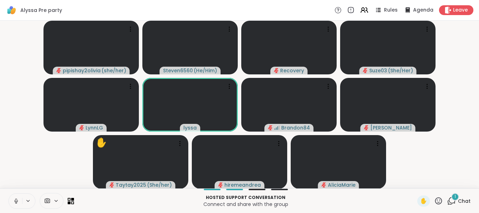
click at [458, 197] on div "1" at bounding box center [456, 197] width 8 height 8
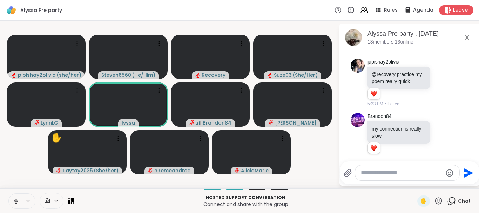
click at [378, 174] on textarea "Type your message" at bounding box center [402, 172] width 82 height 7
click at [437, 199] on icon at bounding box center [438, 200] width 7 height 7
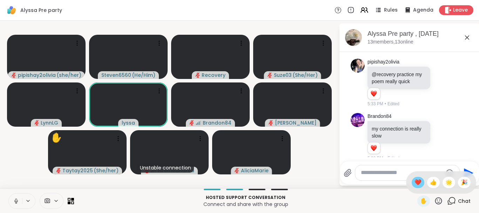
click at [417, 184] on span "❤️" at bounding box center [418, 182] width 7 height 8
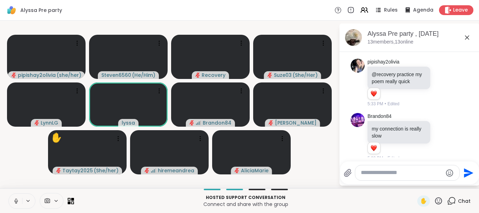
click at [438, 197] on icon at bounding box center [438, 200] width 9 height 9
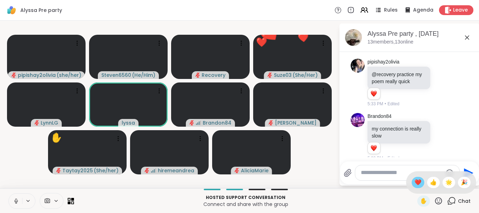
click at [415, 182] on span "❤️" at bounding box center [418, 182] width 7 height 8
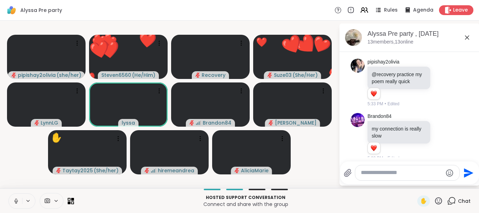
click at [437, 200] on icon at bounding box center [438, 200] width 9 height 9
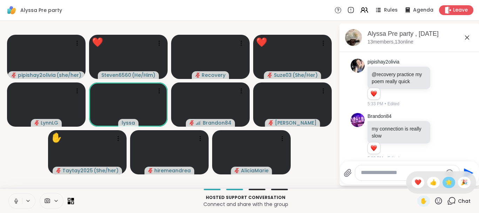
click at [448, 184] on span "🌟" at bounding box center [449, 182] width 7 height 8
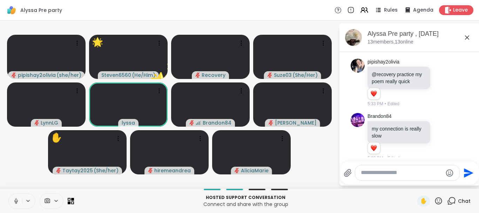
click at [438, 199] on icon at bounding box center [438, 200] width 9 height 9
click at [415, 183] on span "❤️" at bounding box center [418, 182] width 7 height 8
click at [438, 198] on icon at bounding box center [438, 200] width 7 height 7
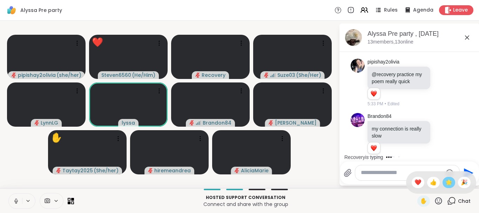
click at [443, 182] on div "🌟" at bounding box center [449, 182] width 13 height 11
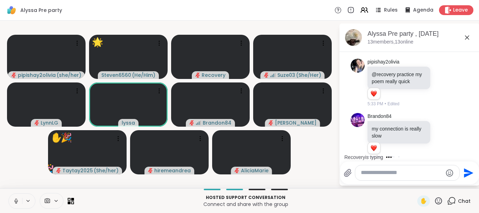
click at [441, 197] on icon at bounding box center [438, 200] width 9 height 9
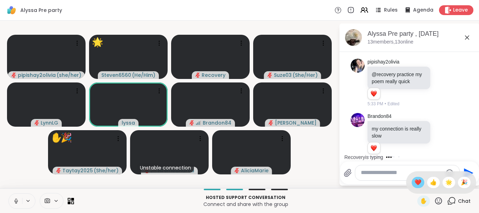
click at [417, 181] on span "❤️" at bounding box center [418, 182] width 7 height 8
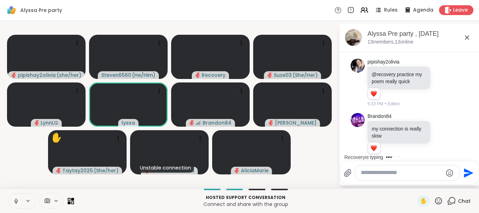
click at [439, 197] on icon at bounding box center [438, 200] width 9 height 9
click at [448, 182] on span "🌟" at bounding box center [449, 182] width 7 height 8
click at [439, 198] on icon at bounding box center [438, 200] width 7 height 7
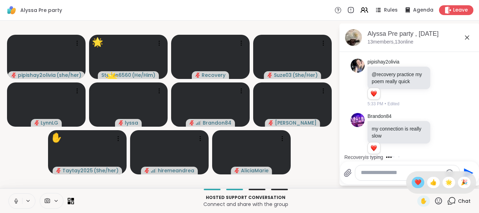
click at [417, 184] on span "❤️" at bounding box center [418, 182] width 7 height 8
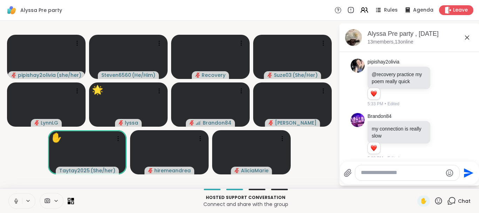
click at [453, 182] on div "Send" at bounding box center [409, 172] width 139 height 23
click at [438, 202] on icon at bounding box center [438, 200] width 7 height 7
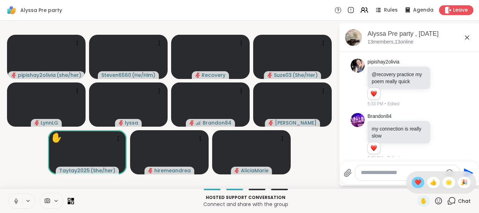
click at [415, 180] on span "❤️" at bounding box center [418, 182] width 7 height 8
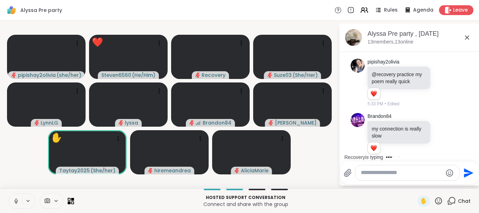
click at [438, 200] on icon at bounding box center [438, 200] width 7 height 7
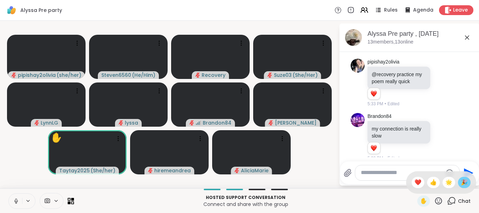
click at [465, 182] on span "🎉" at bounding box center [464, 182] width 7 height 8
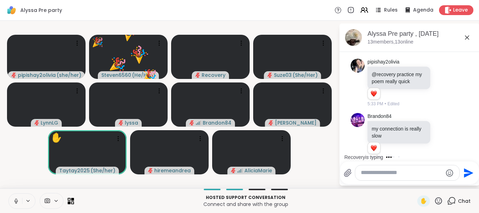
click at [437, 200] on icon at bounding box center [438, 200] width 9 height 9
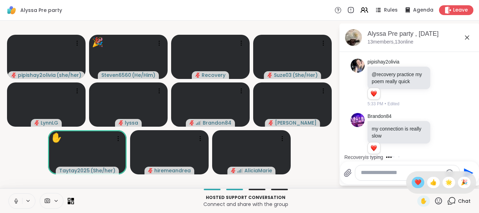
click at [415, 184] on span "❤️" at bounding box center [418, 182] width 7 height 8
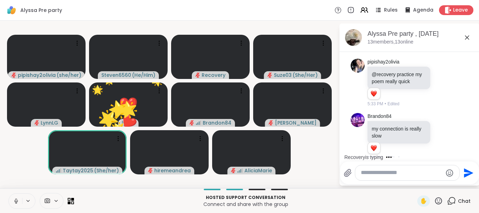
click at [438, 199] on icon at bounding box center [438, 200] width 9 height 9
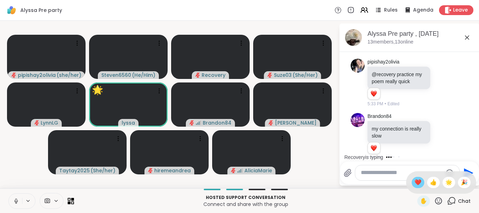
click at [417, 181] on span "❤️" at bounding box center [418, 182] width 7 height 8
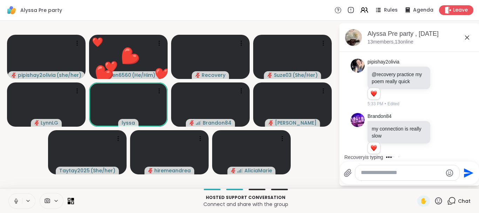
click at [438, 198] on icon at bounding box center [438, 200] width 9 height 9
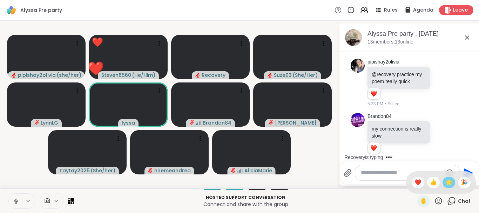
click at [449, 180] on span "🌟" at bounding box center [449, 182] width 7 height 8
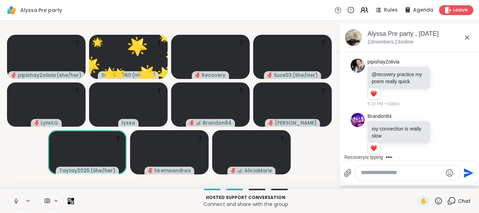
click at [441, 200] on icon at bounding box center [438, 200] width 9 height 9
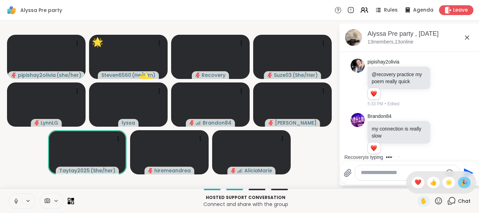
click at [462, 180] on span "🎉" at bounding box center [464, 182] width 7 height 8
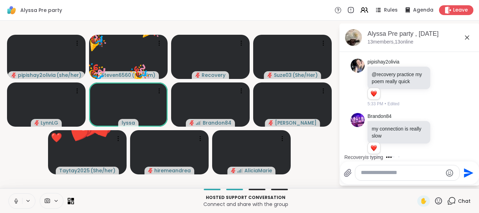
click at [438, 200] on icon at bounding box center [438, 200] width 7 height 7
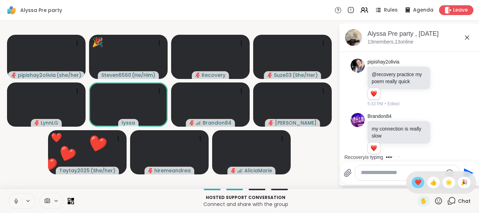
click at [417, 182] on span "❤️" at bounding box center [418, 182] width 7 height 8
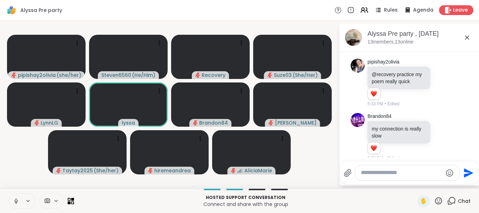
click at [442, 198] on icon at bounding box center [438, 200] width 9 height 9
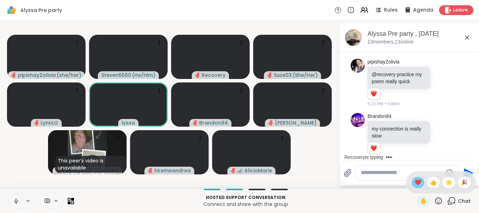
click at [415, 179] on span "❤️" at bounding box center [418, 182] width 7 height 8
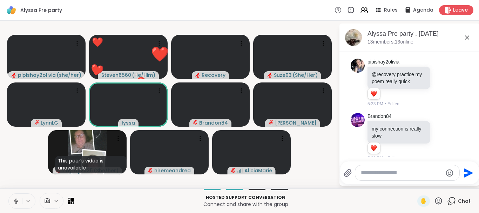
click at [441, 200] on icon at bounding box center [438, 200] width 9 height 9
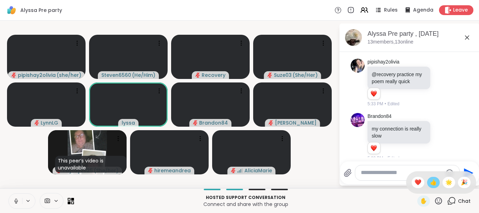
click at [431, 184] on span "👍" at bounding box center [433, 182] width 7 height 8
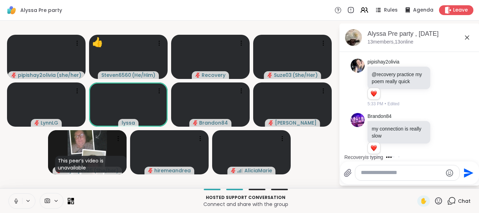
click at [439, 201] on icon at bounding box center [438, 200] width 9 height 9
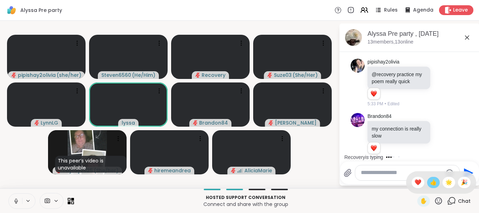
click at [433, 186] on span "👍" at bounding box center [433, 182] width 7 height 8
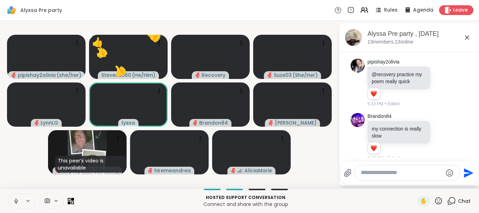
click at [440, 201] on icon at bounding box center [438, 200] width 9 height 9
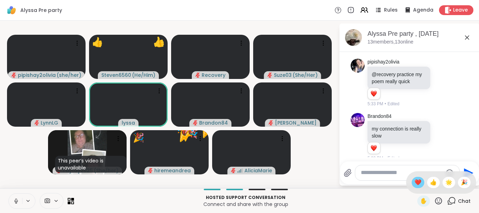
click at [415, 182] on span "❤️" at bounding box center [418, 182] width 7 height 8
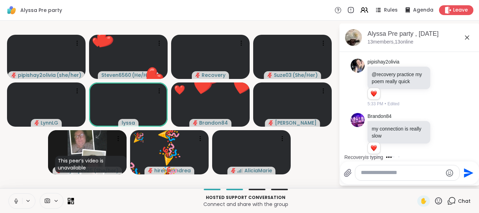
click at [438, 200] on icon at bounding box center [438, 200] width 7 height 7
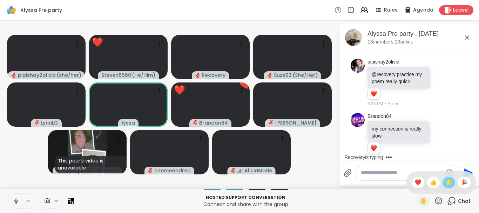
click at [448, 182] on span "🌟" at bounding box center [449, 182] width 7 height 8
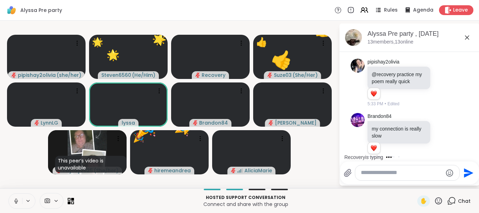
click at [441, 201] on icon at bounding box center [438, 200] width 9 height 9
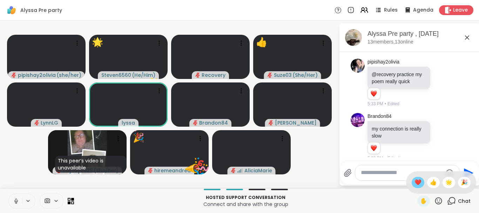
click at [417, 180] on span "❤️" at bounding box center [418, 182] width 7 height 8
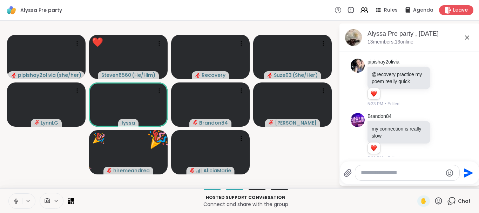
click at [437, 200] on icon at bounding box center [438, 200] width 9 height 9
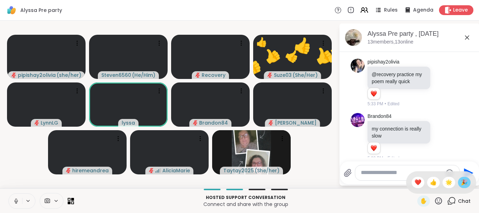
click at [461, 182] on span "🎉" at bounding box center [464, 182] width 7 height 8
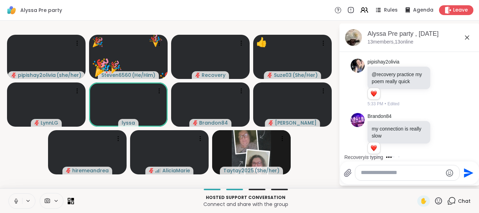
click at [438, 200] on icon at bounding box center [438, 200] width 7 height 7
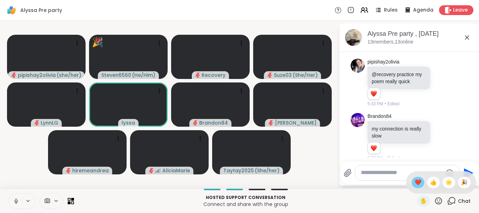
click at [419, 181] on span "❤️" at bounding box center [418, 182] width 7 height 8
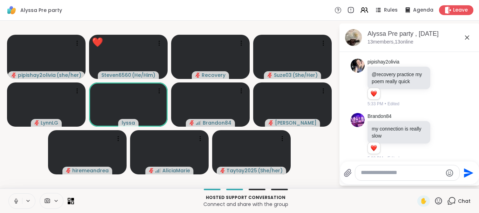
click at [438, 201] on icon at bounding box center [438, 200] width 9 height 9
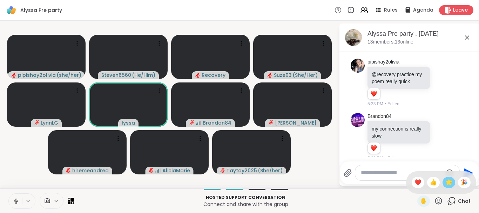
click at [447, 182] on span "🌟" at bounding box center [449, 182] width 7 height 8
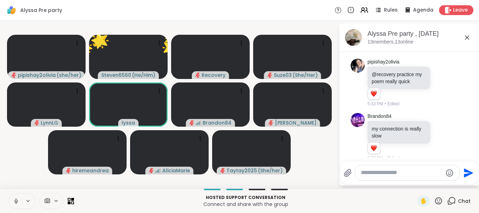
click at [438, 199] on icon at bounding box center [438, 200] width 9 height 9
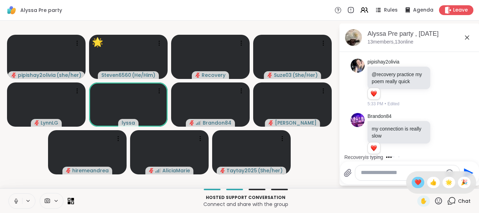
click at [417, 182] on span "❤️" at bounding box center [418, 182] width 7 height 8
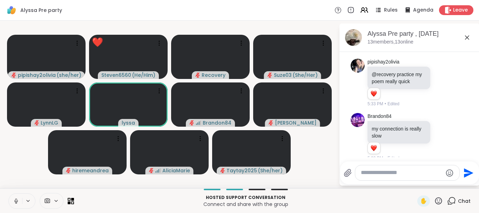
click at [436, 200] on icon at bounding box center [438, 200] width 9 height 9
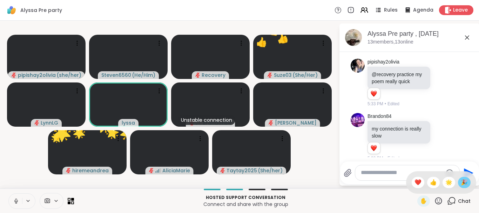
click at [463, 183] on span "🎉" at bounding box center [464, 182] width 7 height 8
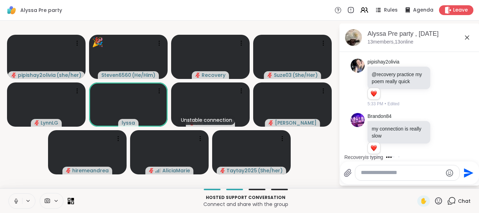
click at [439, 198] on icon at bounding box center [438, 200] width 7 height 7
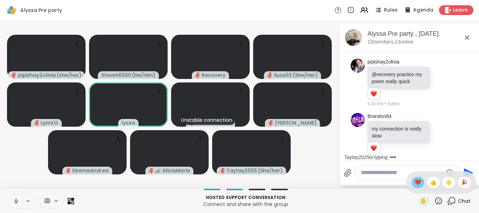
click at [417, 180] on span "❤️" at bounding box center [418, 182] width 7 height 8
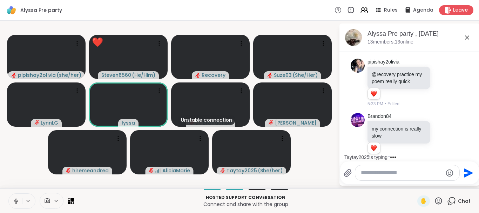
click at [440, 199] on icon at bounding box center [438, 200] width 9 height 9
click at [431, 184] on span "👍" at bounding box center [433, 182] width 7 height 8
click at [441, 199] on icon at bounding box center [438, 200] width 9 height 9
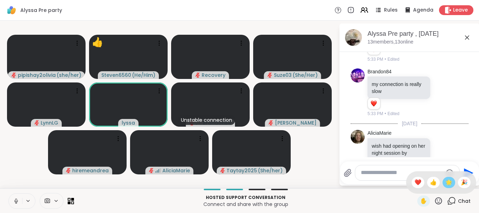
click at [446, 183] on span "🌟" at bounding box center [449, 182] width 7 height 8
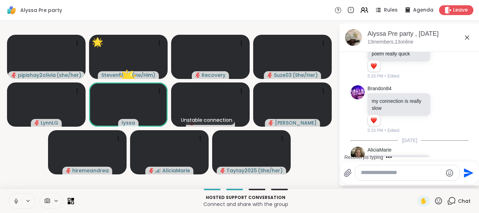
click at [439, 200] on icon at bounding box center [438, 200] width 9 height 9
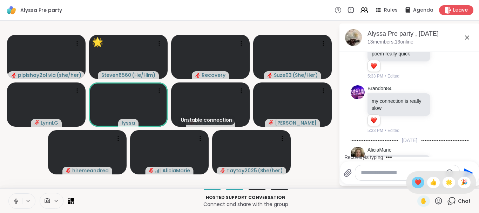
click at [415, 180] on span "❤️" at bounding box center [418, 182] width 7 height 8
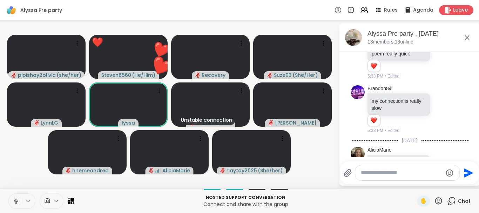
click at [438, 199] on icon at bounding box center [438, 200] width 9 height 9
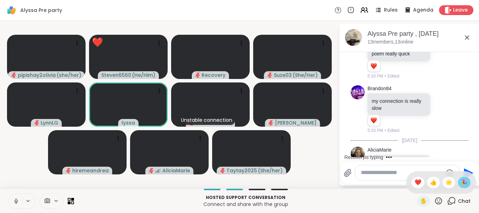
click at [462, 184] on span "🎉" at bounding box center [464, 182] width 7 height 8
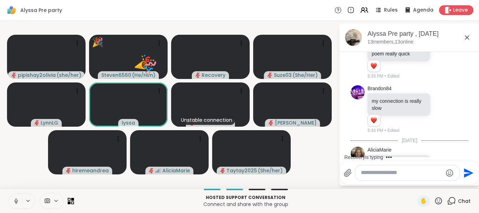
click at [439, 198] on icon at bounding box center [438, 200] width 9 height 9
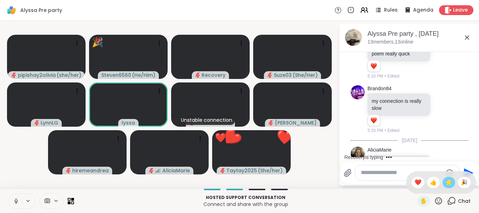
click at [446, 181] on span "🌟" at bounding box center [449, 182] width 7 height 8
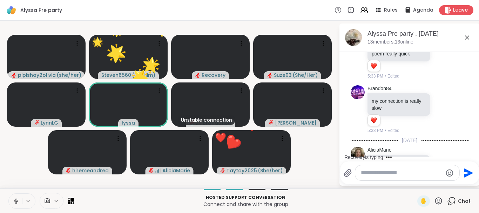
click at [437, 197] on icon at bounding box center [438, 200] width 9 height 9
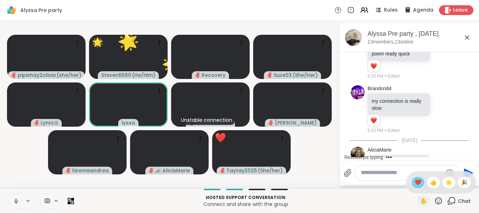
click at [417, 180] on span "❤️" at bounding box center [418, 182] width 7 height 8
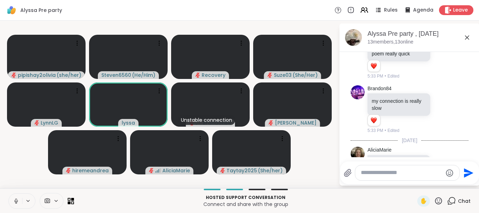
click at [438, 197] on icon at bounding box center [438, 200] width 9 height 9
click at [446, 184] on span "🌟" at bounding box center [449, 182] width 7 height 8
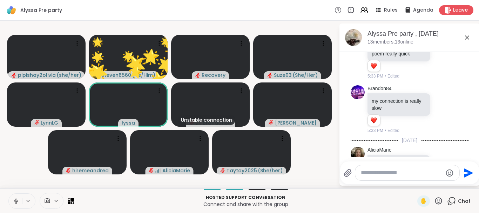
click at [440, 198] on icon at bounding box center [438, 200] width 9 height 9
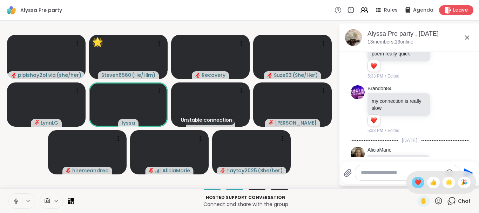
click at [417, 182] on span "❤️" at bounding box center [418, 182] width 7 height 8
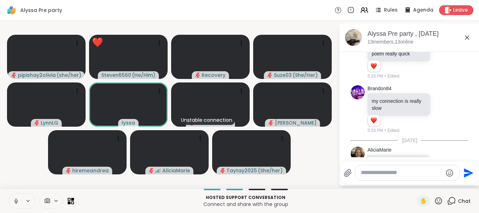
click at [439, 200] on icon at bounding box center [438, 200] width 9 height 9
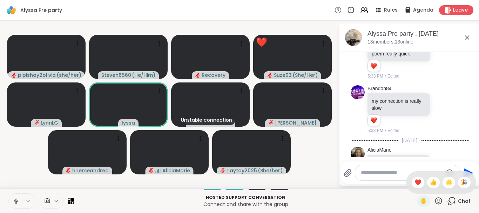
click at [441, 200] on icon at bounding box center [438, 200] width 9 height 9
click at [438, 199] on icon at bounding box center [438, 200] width 9 height 9
click at [434, 182] on span "👍" at bounding box center [433, 182] width 7 height 8
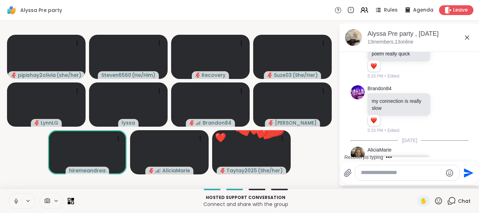
click at [437, 199] on icon at bounding box center [438, 200] width 7 height 7
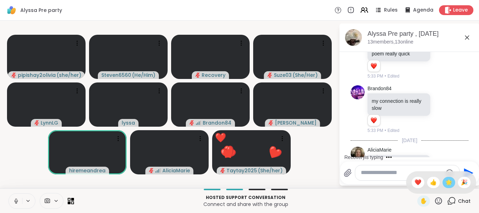
click at [450, 183] on span "🌟" at bounding box center [449, 182] width 7 height 8
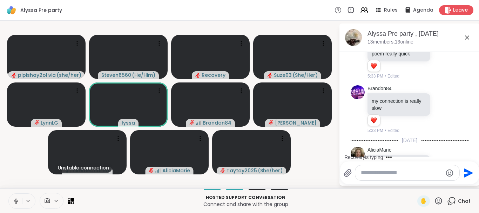
click at [437, 197] on icon at bounding box center [438, 200] width 9 height 9
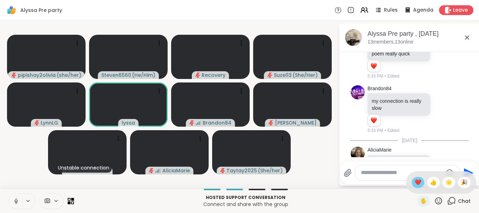
click at [415, 182] on span "❤️" at bounding box center [418, 182] width 7 height 8
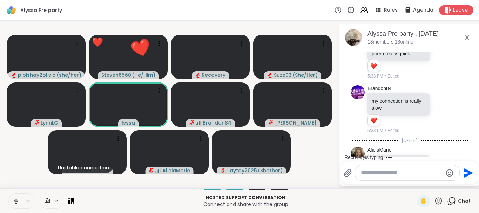
click at [439, 198] on icon at bounding box center [438, 200] width 7 height 7
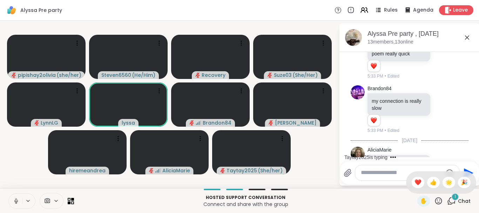
scroll to position [3817, 0]
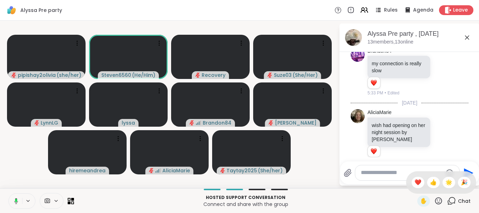
click at [439, 198] on icon at bounding box center [438, 200] width 7 height 7
click at [415, 183] on span "❤️" at bounding box center [418, 182] width 7 height 8
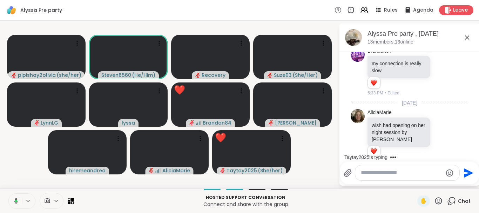
click at [437, 201] on icon at bounding box center [438, 200] width 9 height 9
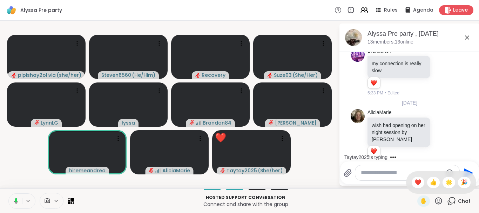
click at [437, 201] on icon at bounding box center [438, 200] width 9 height 9
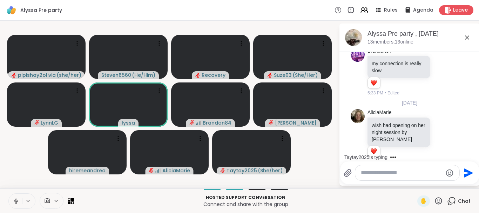
click at [437, 201] on icon at bounding box center [438, 200] width 9 height 9
click at [415, 182] on span "❤️" at bounding box center [418, 182] width 7 height 8
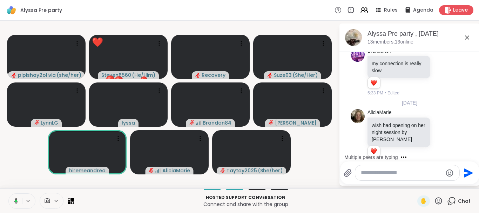
click at [439, 199] on icon at bounding box center [438, 200] width 9 height 9
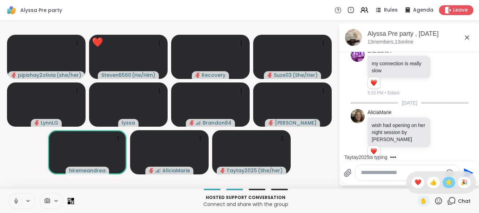
click at [447, 182] on span "🌟" at bounding box center [449, 182] width 7 height 8
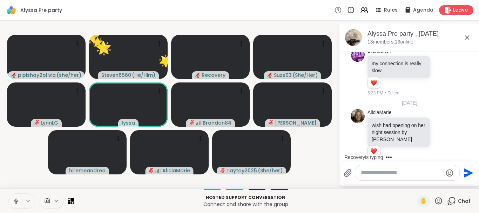
click at [439, 202] on icon at bounding box center [438, 200] width 7 height 7
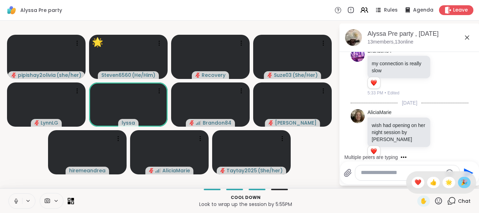
click at [461, 181] on span "🎉" at bounding box center [464, 182] width 7 height 8
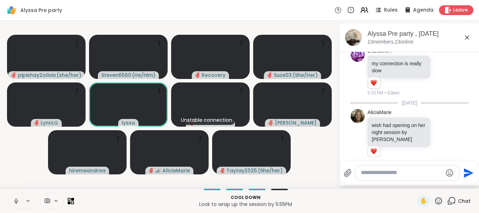
click at [437, 199] on icon at bounding box center [438, 200] width 9 height 9
click at [416, 178] on div "❤️" at bounding box center [418, 182] width 13 height 11
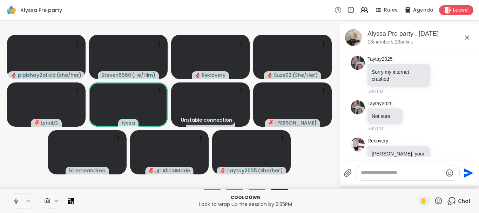
drag, startPoint x: 478, startPoint y: 54, endPoint x: 452, endPoint y: 115, distance: 66.9
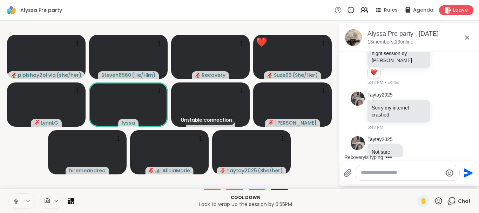
scroll to position [3887, 0]
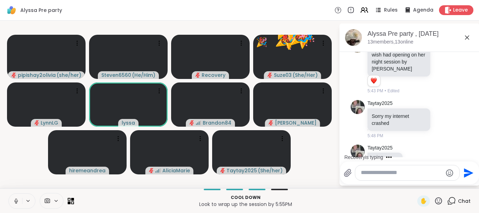
click at [461, 156] on div "Recovery is typing" at bounding box center [411, 157] width 138 height 11
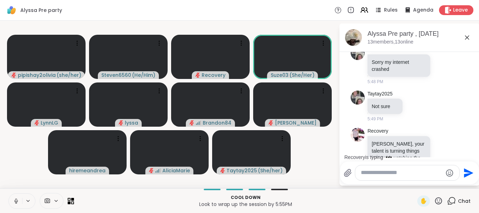
click at [441, 202] on icon at bounding box center [438, 200] width 9 height 9
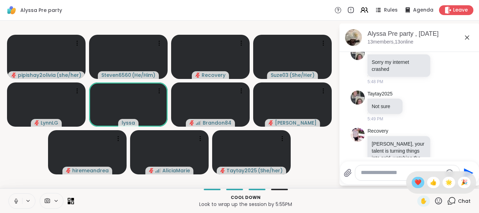
click at [415, 180] on span "❤️" at bounding box center [418, 182] width 7 height 8
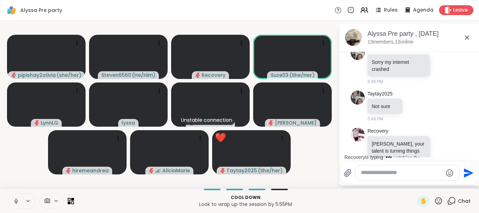
click at [438, 201] on icon at bounding box center [438, 200] width 9 height 9
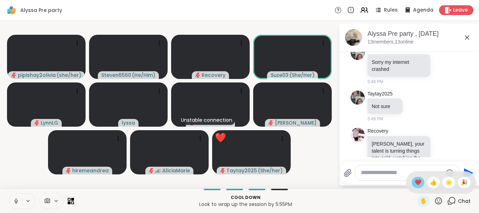
click at [418, 182] on span "❤️" at bounding box center [418, 182] width 7 height 8
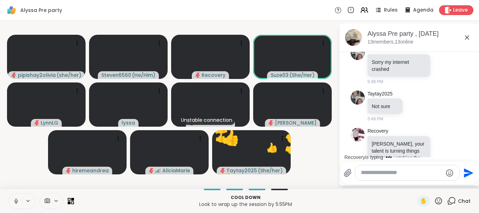
click at [437, 200] on icon at bounding box center [438, 200] width 9 height 9
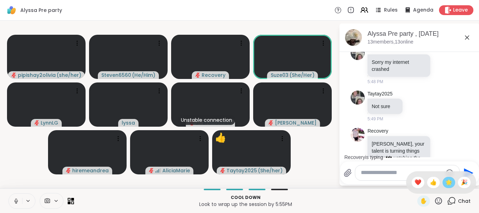
click at [451, 182] on span "🌟" at bounding box center [449, 182] width 7 height 8
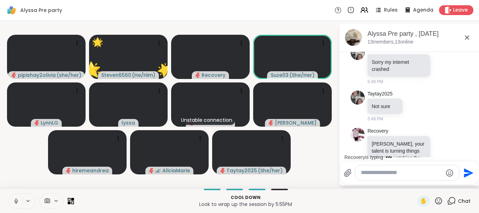
click at [437, 201] on icon at bounding box center [438, 200] width 9 height 9
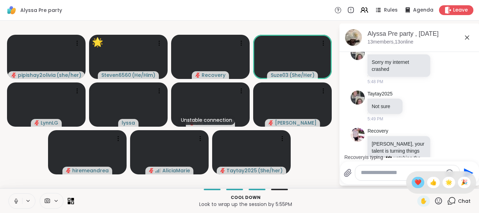
click at [415, 182] on span "❤️" at bounding box center [418, 182] width 7 height 8
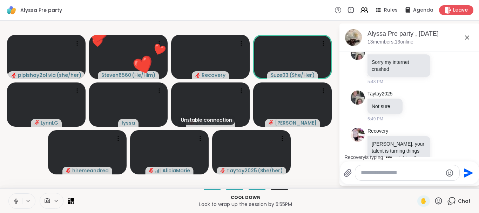
click at [438, 200] on icon at bounding box center [438, 200] width 7 height 7
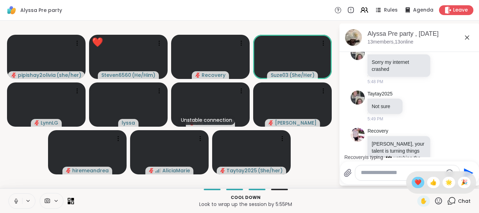
click at [415, 180] on span "❤️" at bounding box center [418, 182] width 7 height 8
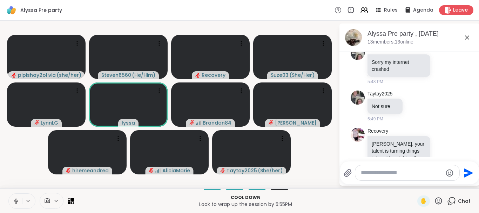
click at [439, 202] on icon at bounding box center [438, 200] width 7 height 7
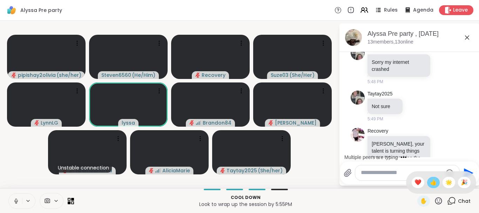
click at [432, 181] on span "👍" at bounding box center [433, 182] width 7 height 8
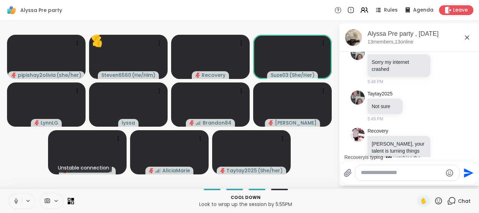
click at [439, 199] on icon at bounding box center [438, 200] width 9 height 9
click at [439, 198] on icon at bounding box center [438, 200] width 9 height 9
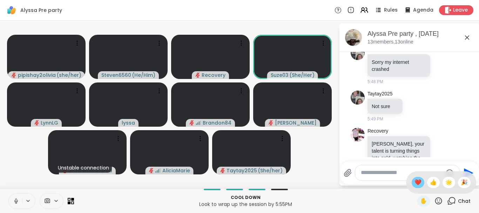
click at [418, 182] on span "❤️" at bounding box center [418, 182] width 7 height 8
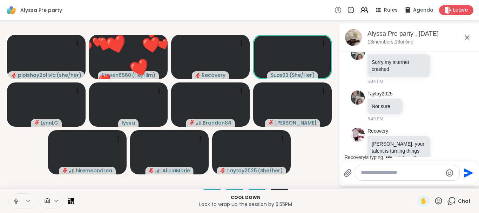
scroll to position [4000, 0]
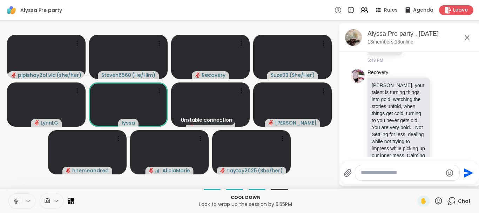
click at [441, 198] on icon at bounding box center [438, 200] width 7 height 7
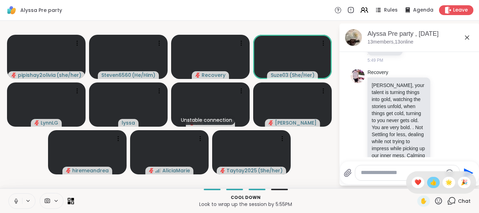
click at [434, 182] on span "👍" at bounding box center [433, 182] width 7 height 8
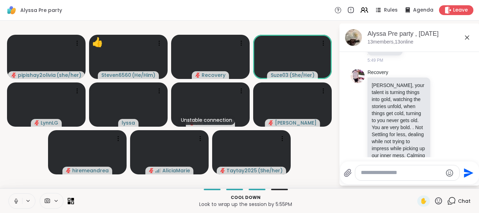
click at [440, 199] on icon at bounding box center [438, 200] width 9 height 9
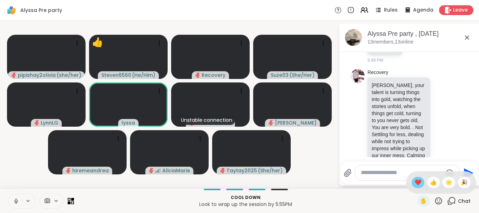
click at [418, 181] on span "❤️" at bounding box center [418, 182] width 7 height 8
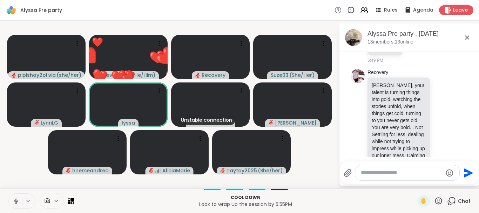
scroll to position [4010, 0]
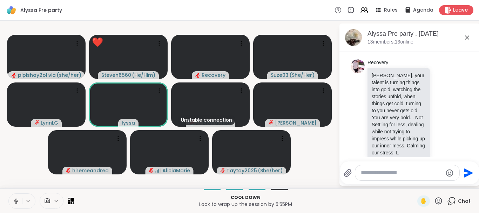
click at [440, 196] on icon at bounding box center [438, 200] width 9 height 9
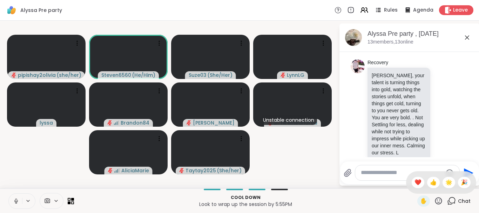
click at [441, 197] on icon at bounding box center [438, 200] width 9 height 9
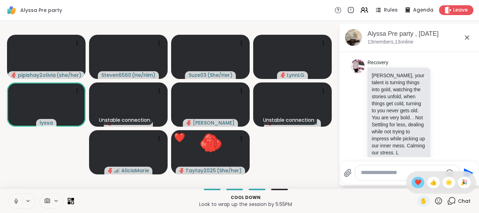
click at [415, 181] on span "❤️" at bounding box center [418, 182] width 7 height 8
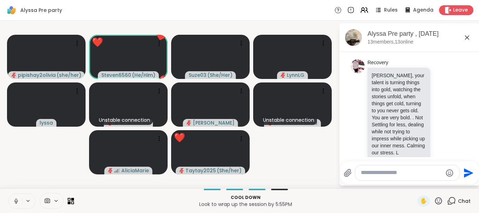
click at [438, 200] on icon at bounding box center [438, 200] width 7 height 7
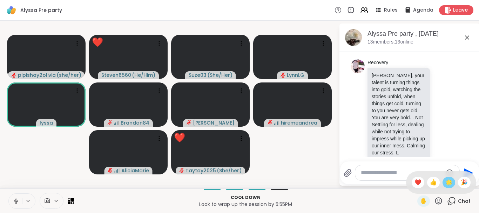
click at [446, 183] on span "🌟" at bounding box center [449, 182] width 7 height 8
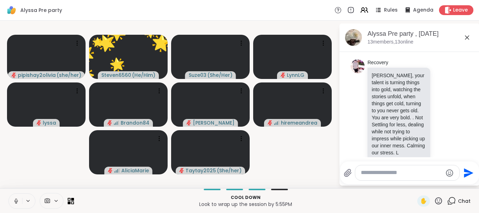
click at [440, 198] on icon at bounding box center [438, 200] width 7 height 7
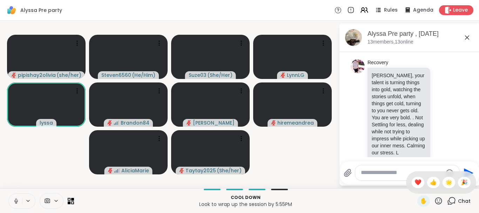
click at [440, 198] on icon at bounding box center [438, 200] width 7 height 7
click at [415, 181] on span "❤️" at bounding box center [418, 182] width 7 height 8
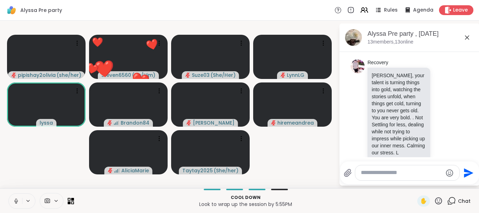
click at [439, 199] on icon at bounding box center [438, 200] width 9 height 9
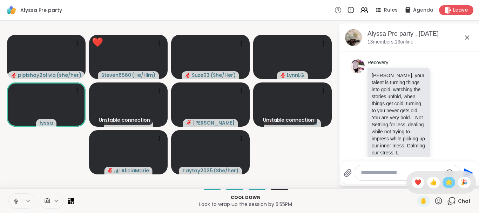
click at [446, 181] on span "🌟" at bounding box center [449, 182] width 7 height 8
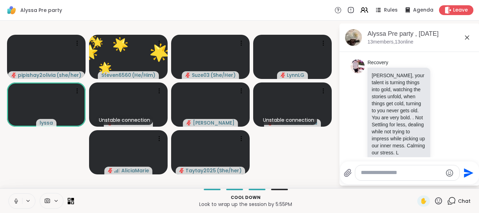
click at [437, 198] on icon at bounding box center [438, 200] width 9 height 9
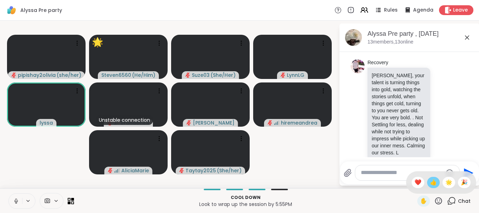
click at [431, 181] on span "👍" at bounding box center [433, 182] width 7 height 8
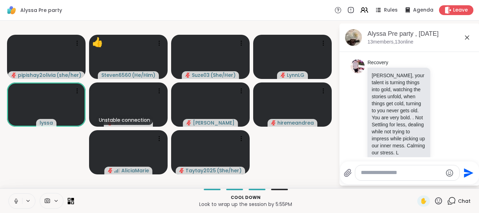
click at [439, 198] on icon at bounding box center [438, 200] width 7 height 7
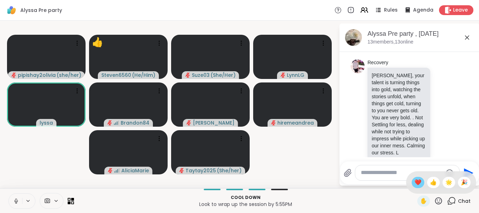
click at [415, 184] on span "❤️" at bounding box center [418, 182] width 7 height 8
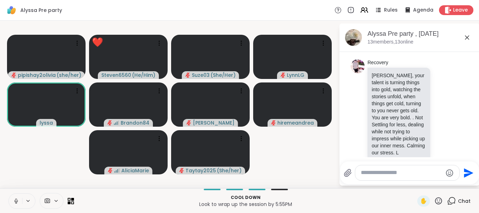
click at [441, 200] on icon at bounding box center [438, 200] width 7 height 7
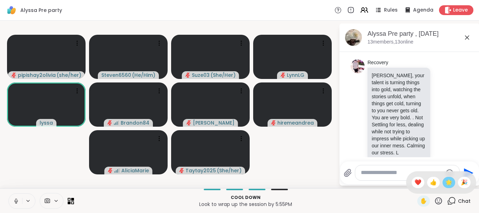
click at [448, 181] on span "🌟" at bounding box center [449, 182] width 7 height 8
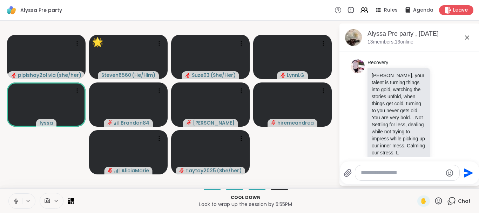
click at [437, 200] on icon at bounding box center [438, 200] width 9 height 9
click at [415, 180] on span "❤️" at bounding box center [418, 182] width 7 height 8
click at [438, 201] on icon at bounding box center [438, 200] width 9 height 9
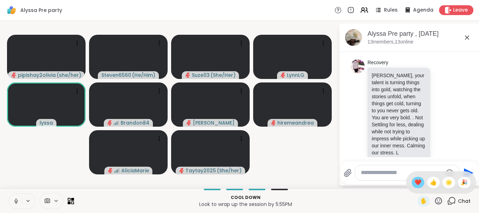
click at [416, 179] on span "❤️" at bounding box center [418, 182] width 7 height 8
click at [438, 199] on icon at bounding box center [438, 200] width 9 height 9
click at [417, 180] on span "❤️" at bounding box center [418, 182] width 7 height 8
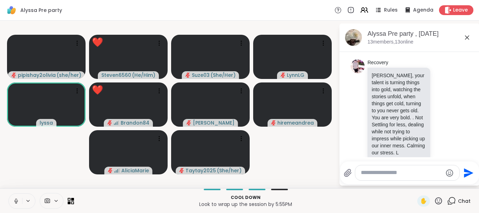
click at [442, 200] on icon at bounding box center [438, 200] width 7 height 7
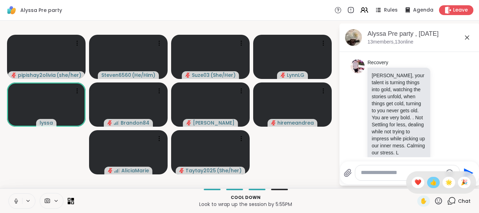
click at [433, 184] on span "👍" at bounding box center [433, 182] width 7 height 8
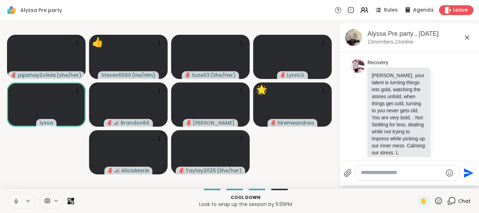
click at [437, 200] on icon at bounding box center [438, 200] width 7 height 7
click at [449, 184] on span "🌟" at bounding box center [449, 182] width 7 height 8
click at [438, 199] on icon at bounding box center [438, 200] width 9 height 9
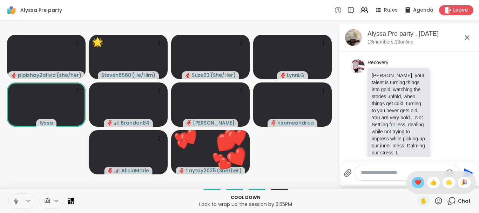
click at [418, 185] on span "❤️" at bounding box center [418, 182] width 7 height 8
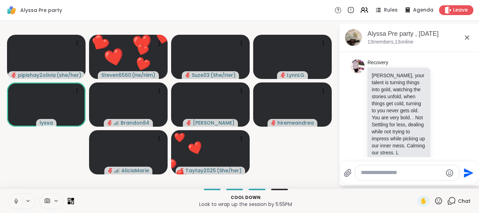
click at [418, 185] on div "Alyssa Pre party , [DATE] members, 13 online [DATE] pipishay2olivia Hello party…" at bounding box center [410, 105] width 140 height 162
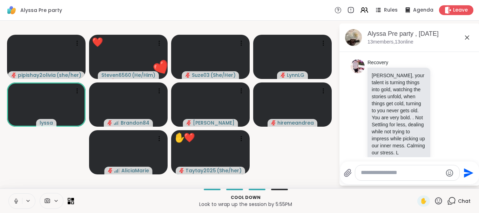
click at [435, 199] on icon at bounding box center [438, 200] width 9 height 9
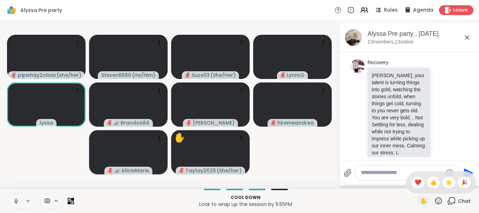
click at [436, 199] on icon at bounding box center [438, 200] width 9 height 9
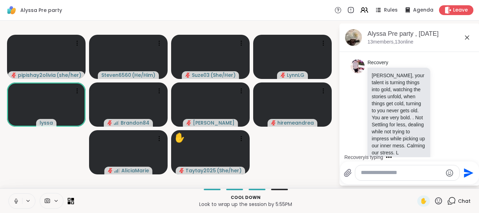
click at [437, 199] on icon at bounding box center [438, 200] width 7 height 7
click at [447, 181] on span "🌟" at bounding box center [449, 182] width 7 height 8
click at [437, 200] on icon at bounding box center [438, 200] width 9 height 9
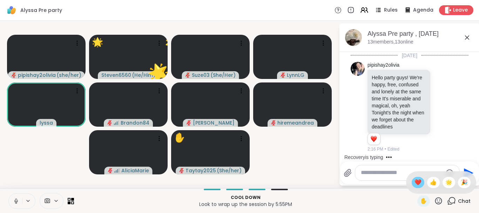
scroll to position [4010, 0]
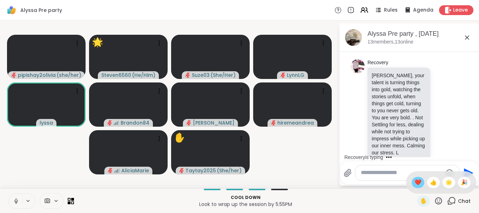
click at [415, 179] on span "❤️" at bounding box center [418, 182] width 7 height 8
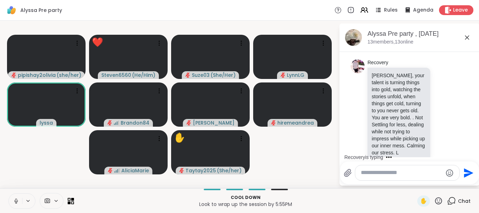
scroll to position [4054, 0]
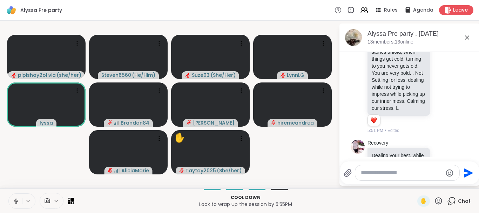
click at [441, 199] on icon at bounding box center [438, 200] width 7 height 7
click at [415, 180] on span "❤️" at bounding box center [418, 182] width 7 height 8
click at [440, 201] on icon at bounding box center [438, 200] width 9 height 9
click at [431, 180] on span "👍" at bounding box center [433, 182] width 7 height 8
click at [439, 200] on icon at bounding box center [438, 200] width 9 height 9
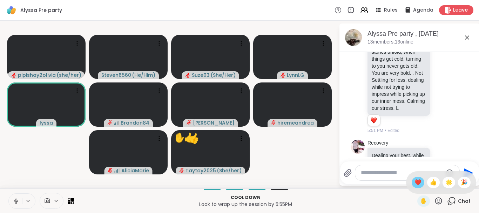
click at [419, 178] on span "❤️" at bounding box center [418, 182] width 7 height 8
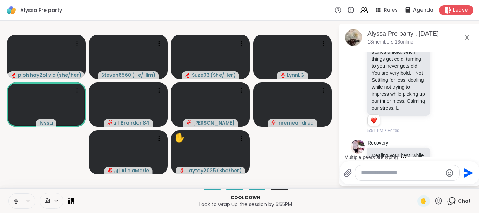
click at [439, 200] on icon at bounding box center [438, 200] width 9 height 9
click at [418, 180] on span "❤️" at bounding box center [418, 182] width 7 height 8
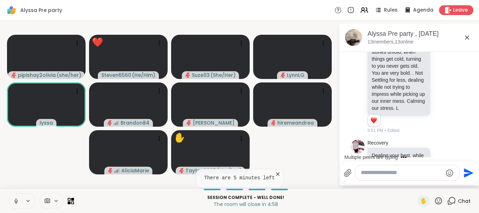
click at [440, 201] on icon at bounding box center [438, 200] width 9 height 9
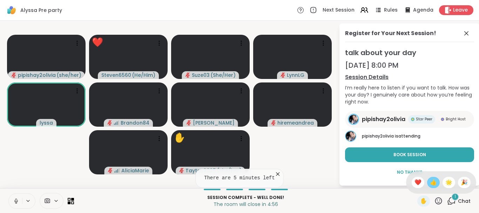
click at [435, 185] on span "👍" at bounding box center [433, 182] width 7 height 8
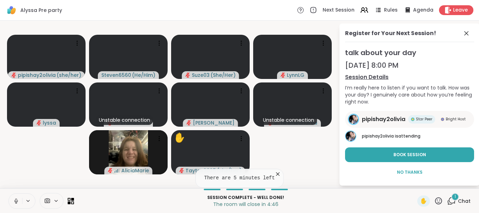
click at [439, 199] on icon at bounding box center [438, 200] width 9 height 9
click at [415, 181] on span "❤️" at bounding box center [418, 182] width 7 height 8
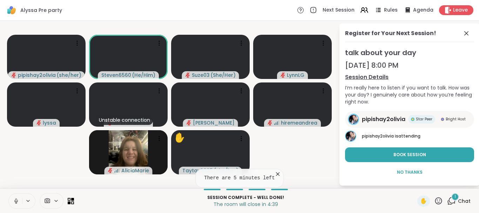
click at [276, 174] on icon at bounding box center [278, 174] width 4 height 4
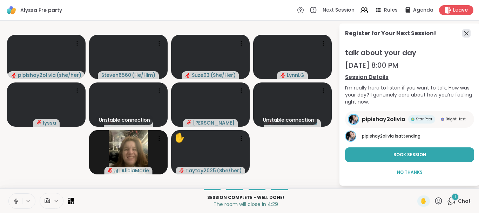
click at [468, 32] on icon at bounding box center [467, 33] width 4 height 4
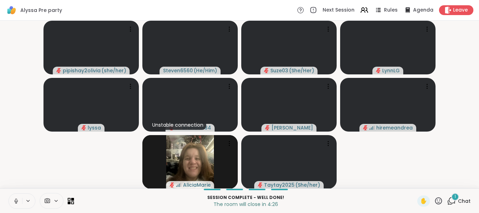
click at [464, 199] on span "Chat" at bounding box center [464, 201] width 13 height 7
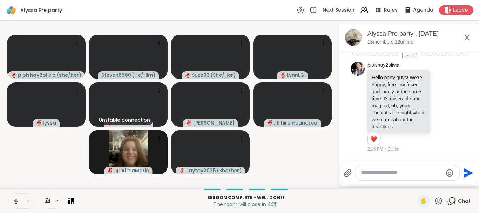
scroll to position [4141, 0]
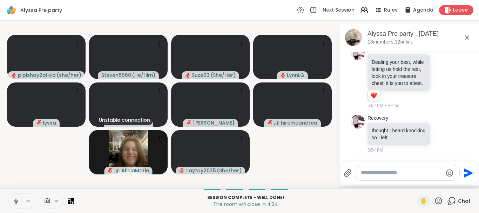
click at [468, 180] on div "Brandon84 Recovery thought I heard knocking so I left. thought I heard knocking…" at bounding box center [410, 215] width 118 height 70
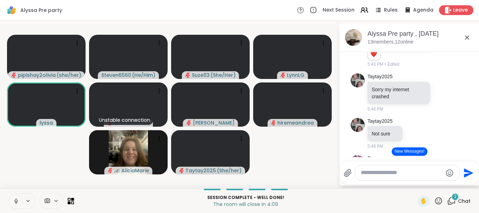
scroll to position [3929, 0]
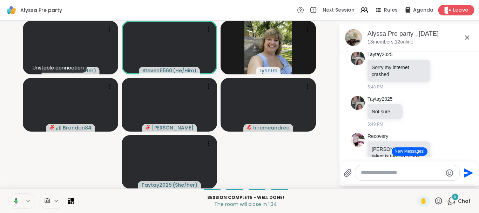
click at [461, 10] on span "Leave" at bounding box center [460, 10] width 15 height 7
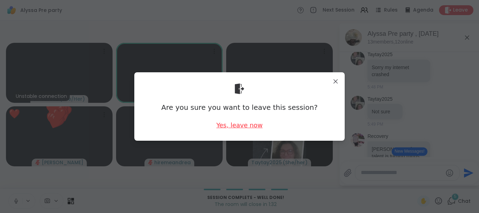
click at [250, 124] on div "Yes, leave now" at bounding box center [239, 125] width 46 height 9
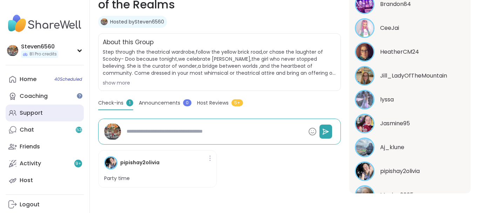
click at [27, 111] on div "Support" at bounding box center [31, 113] width 23 height 8
type textarea "*"
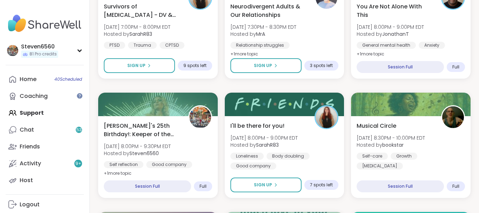
scroll to position [536, 0]
